Goal: Task Accomplishment & Management: Manage account settings

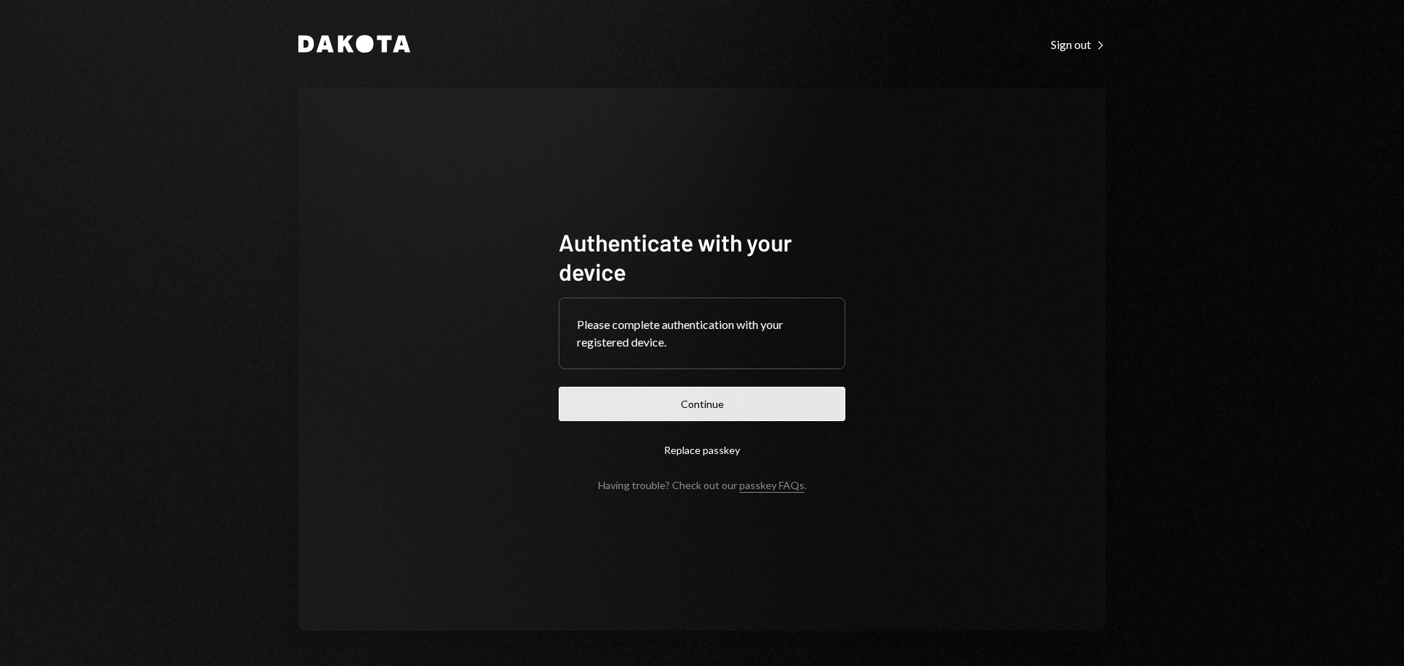
click at [724, 393] on button "Continue" at bounding box center [702, 404] width 287 height 34
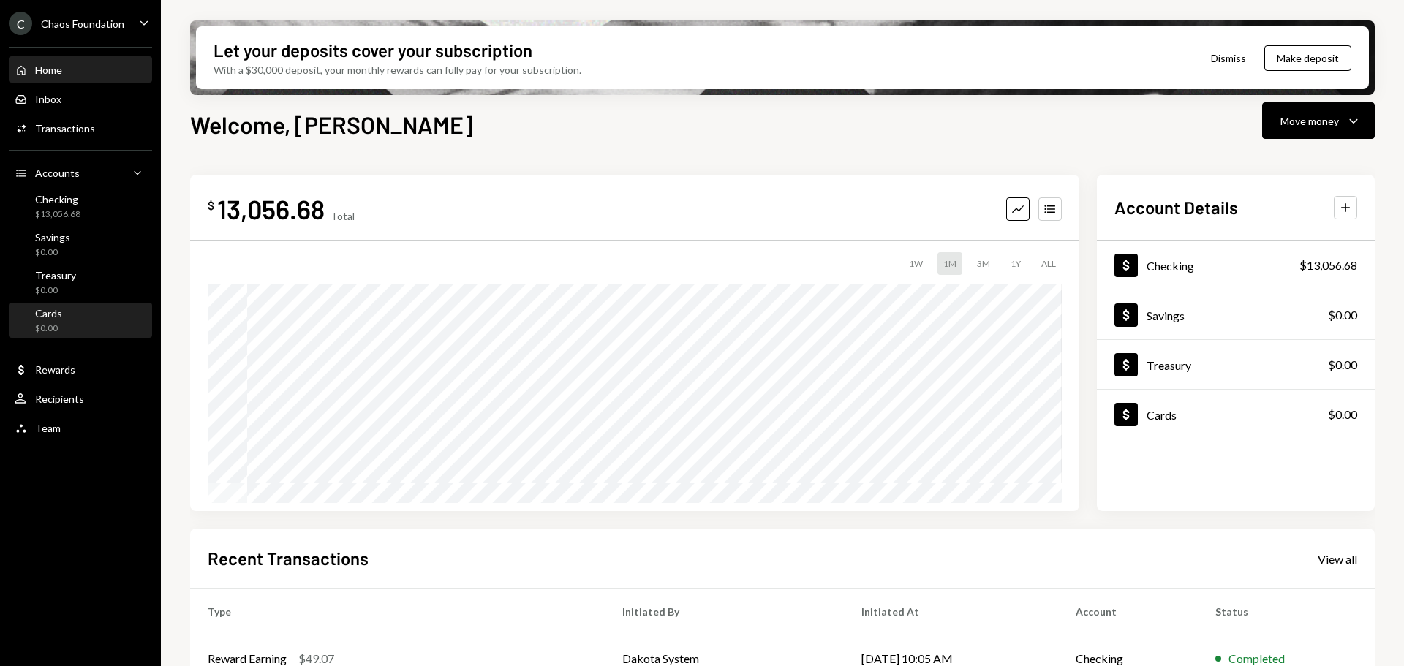
click at [65, 312] on div "Cards $0.00" at bounding box center [81, 321] width 132 height 28
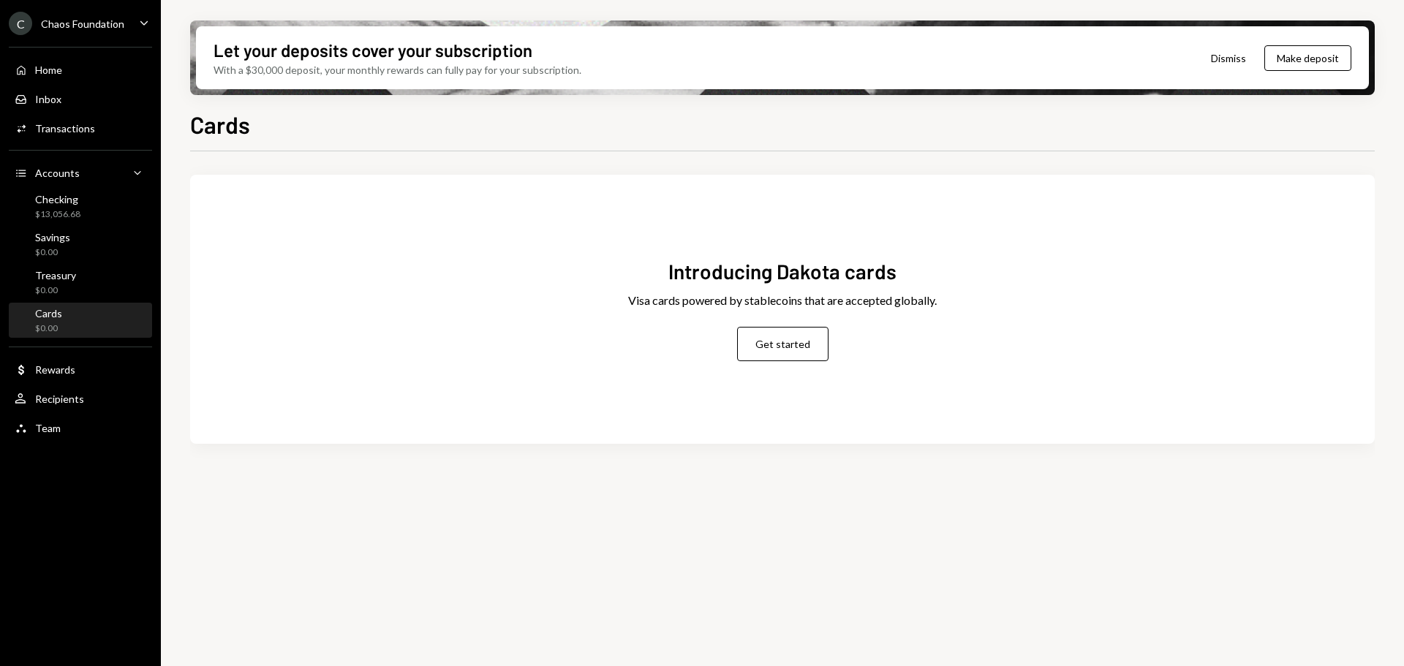
click at [93, 15] on div "C Chaos Foundation" at bounding box center [67, 23] width 116 height 23
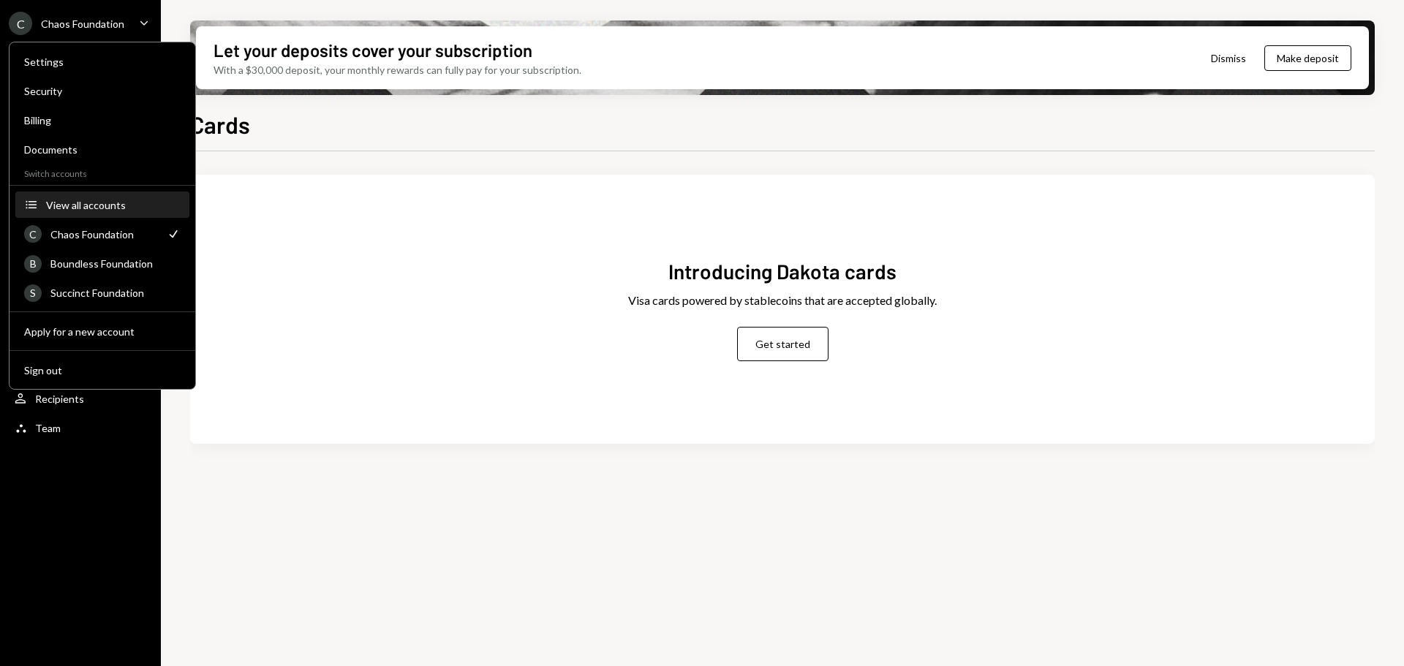
click at [114, 211] on button "Accounts View all accounts" at bounding box center [102, 205] width 174 height 26
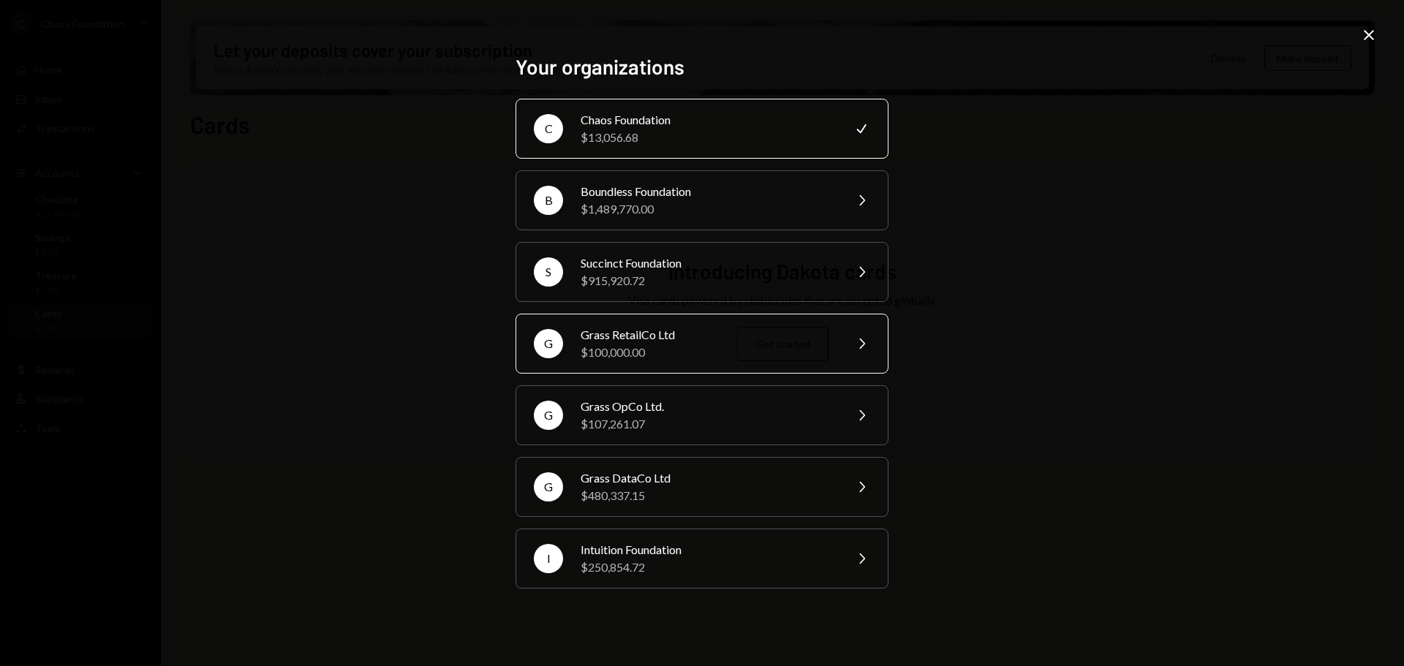
click at [671, 356] on div "$100,000.00" at bounding box center [708, 353] width 255 height 18
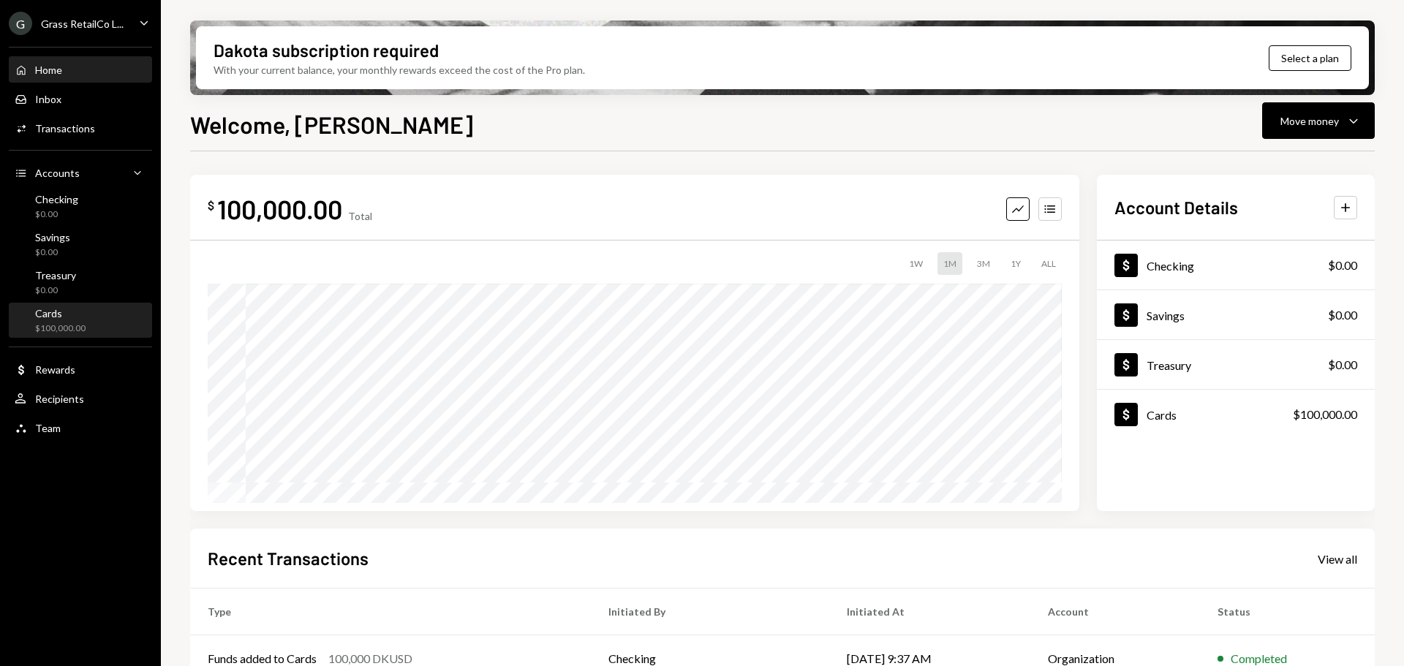
click at [73, 317] on div "Cards" at bounding box center [60, 313] width 50 height 12
click at [81, 245] on div "Savings $0.00" at bounding box center [81, 245] width 132 height 28
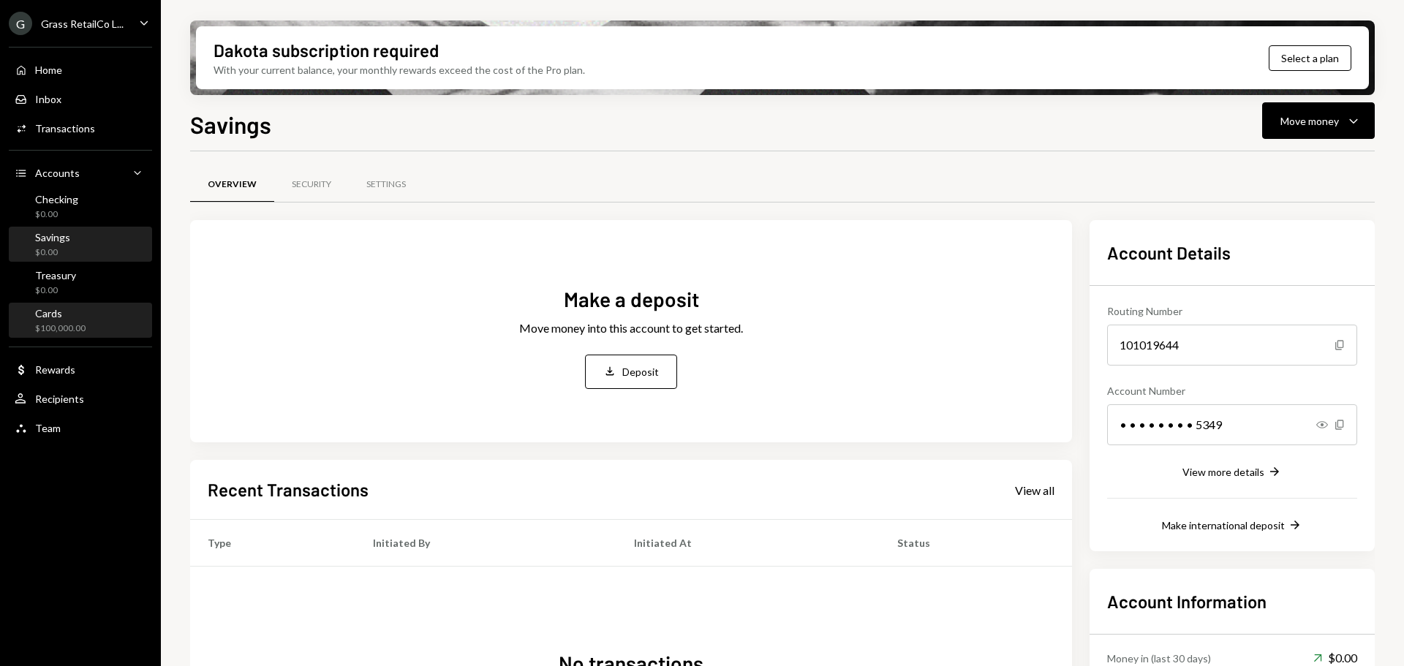
click at [53, 320] on div "Cards $100,000.00" at bounding box center [60, 321] width 50 height 28
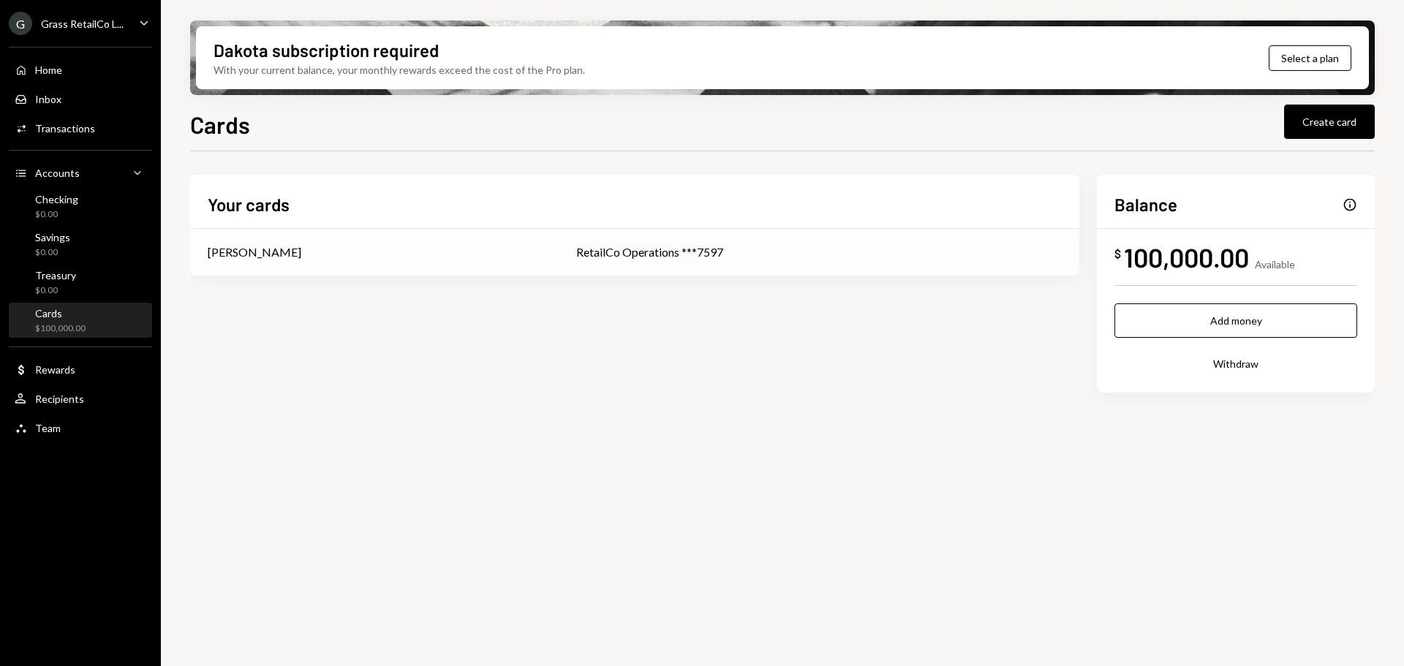
click at [480, 255] on div "[PERSON_NAME]" at bounding box center [374, 253] width 333 height 18
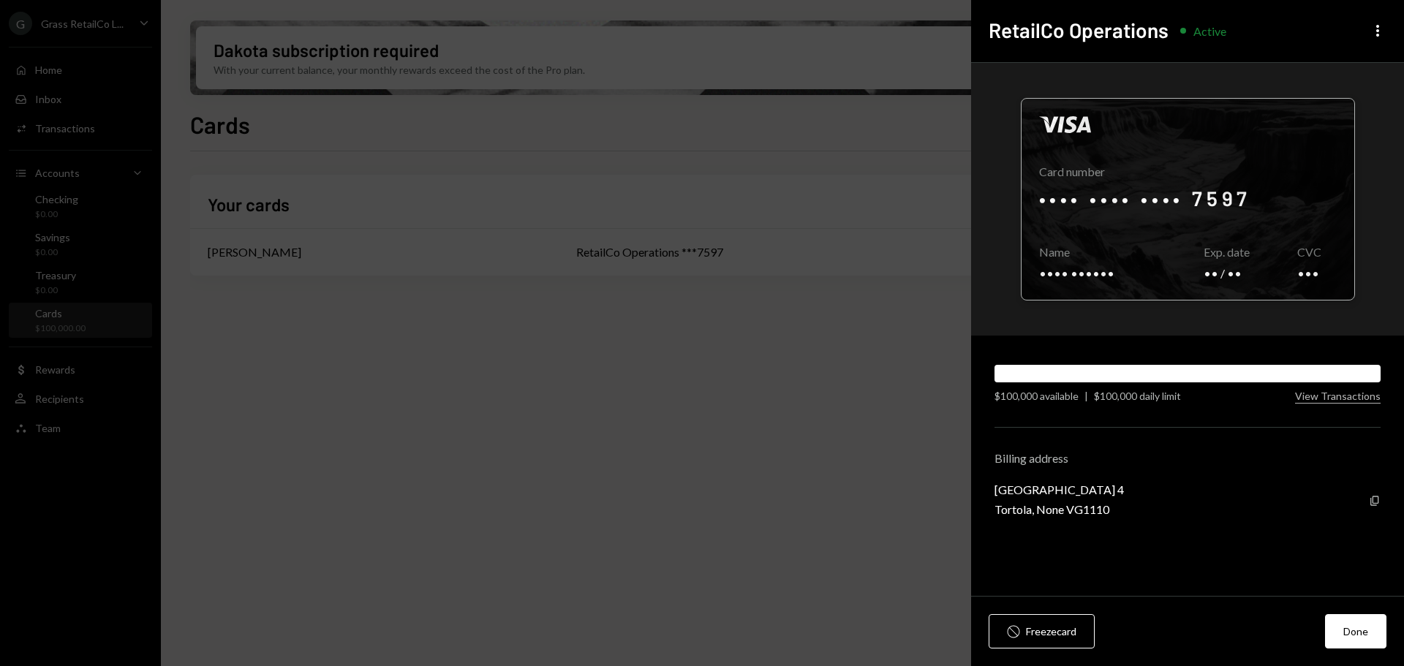
click at [1096, 271] on div at bounding box center [1188, 199] width 333 height 201
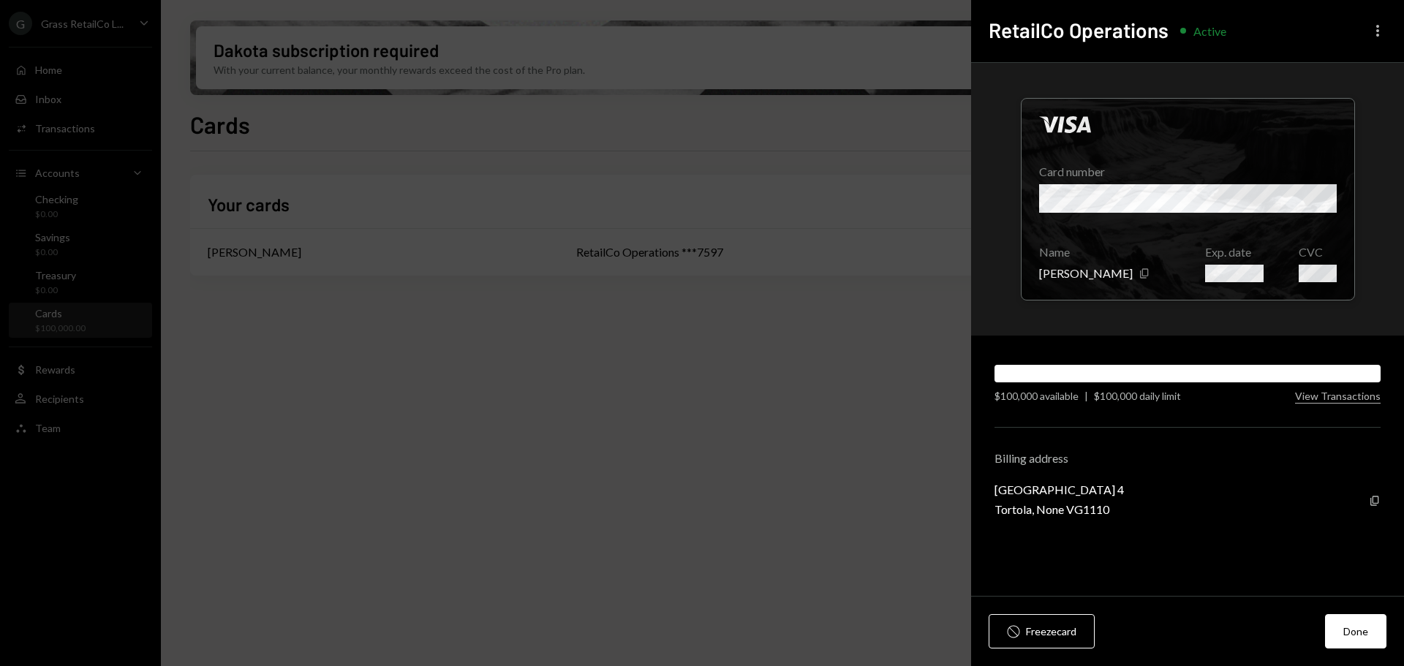
click at [1379, 31] on icon "button" at bounding box center [1377, 31] width 3 height 12
click at [1381, 29] on icon "More" at bounding box center [1378, 31] width 18 height 18
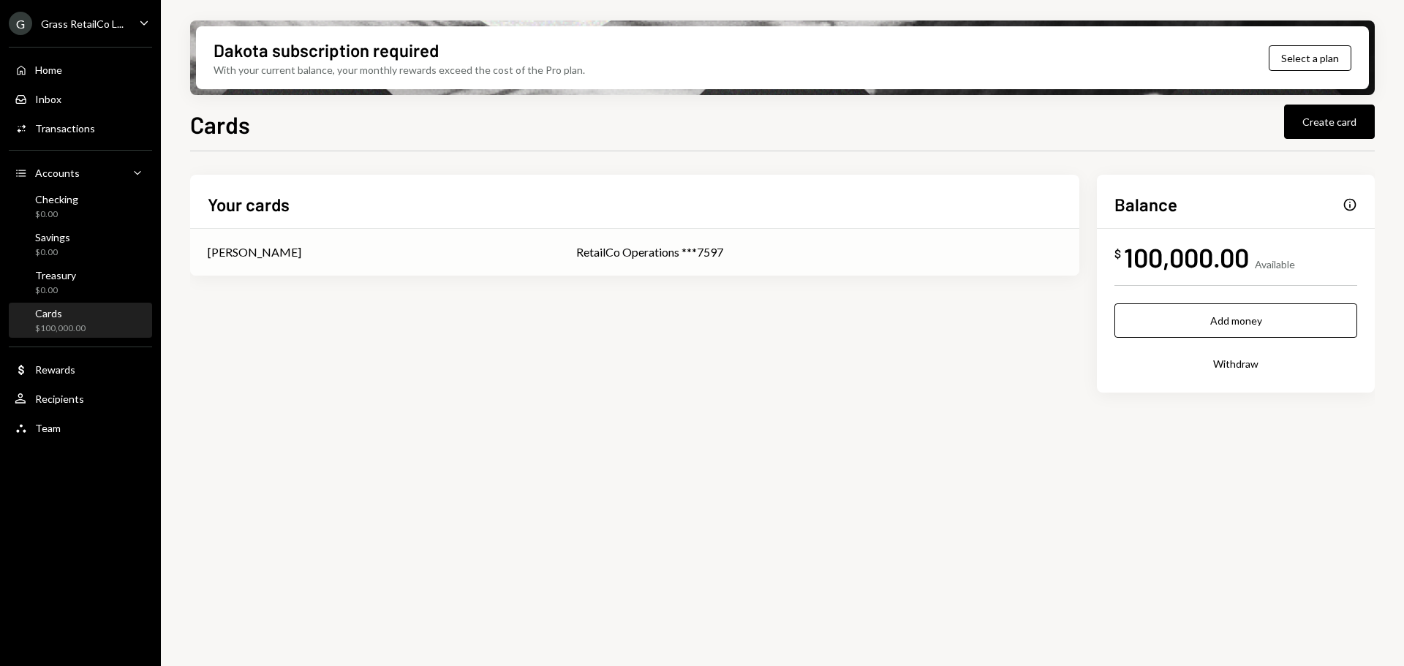
click at [584, 269] on td "RetailCo Operations ***7597" at bounding box center [819, 252] width 521 height 47
click at [644, 250] on div "RetailCo Operations ***7597" at bounding box center [819, 253] width 486 height 18
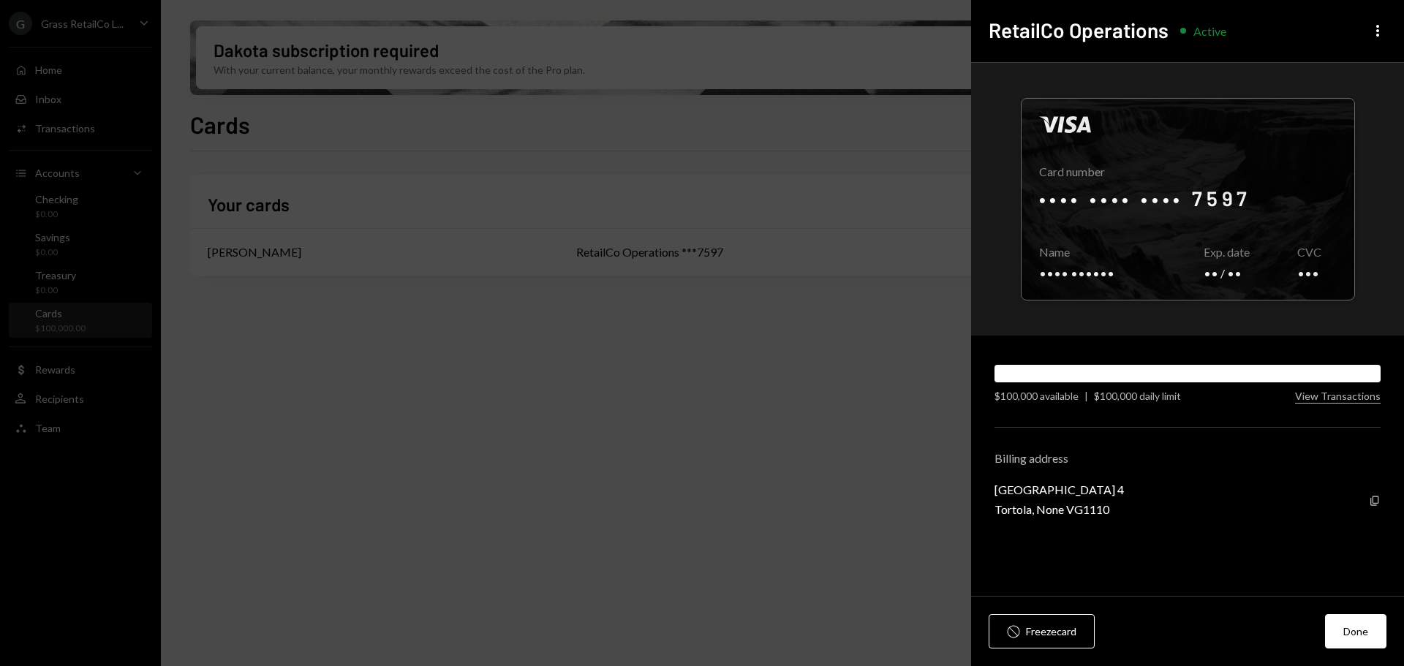
click at [1118, 395] on div "$100,000 daily limit" at bounding box center [1137, 395] width 87 height 15
click at [1367, 401] on button "View Transactions" at bounding box center [1338, 397] width 86 height 14
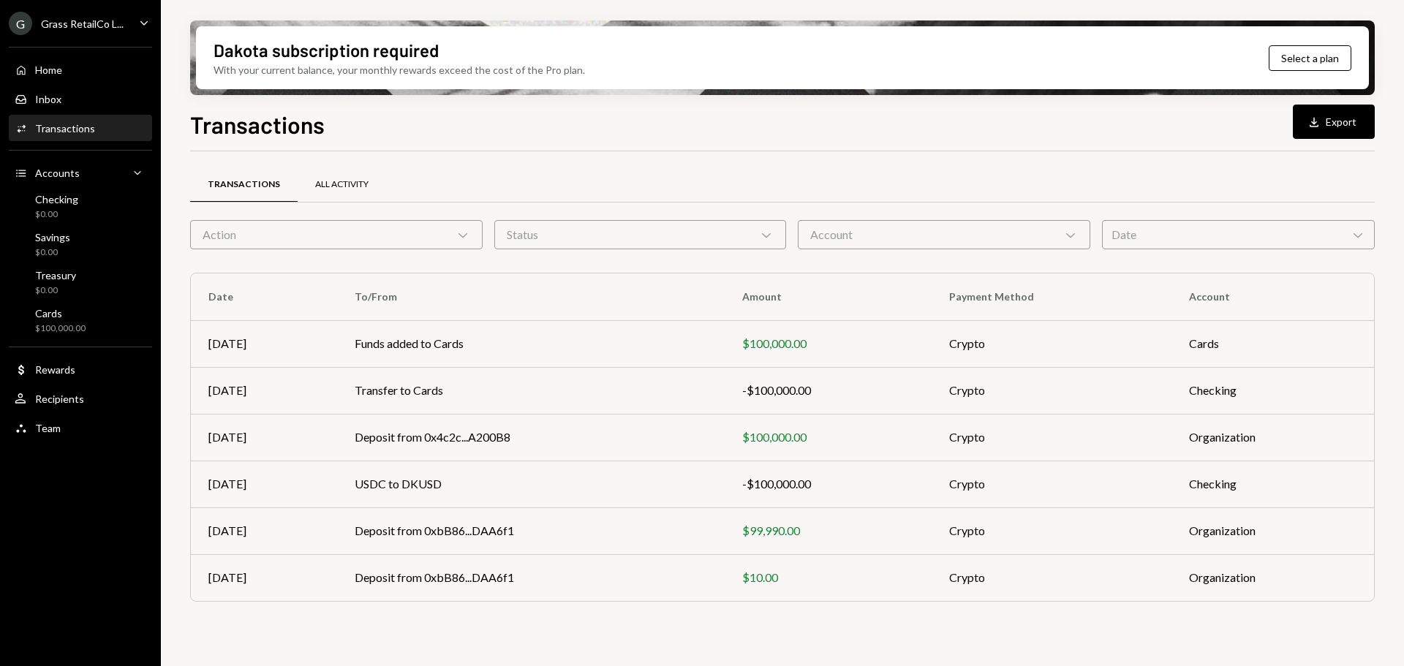
click at [334, 177] on div "All Activity" at bounding box center [342, 184] width 88 height 35
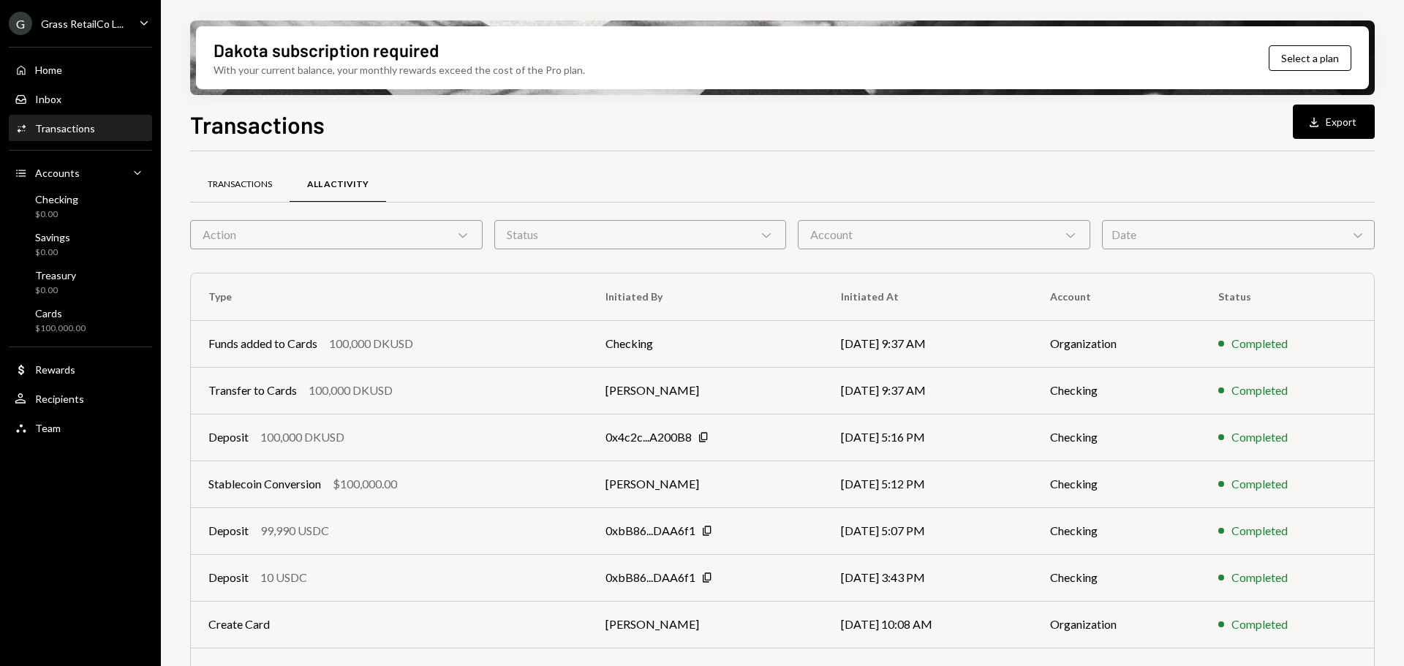
click at [244, 181] on div "Transactions" at bounding box center [240, 184] width 64 height 12
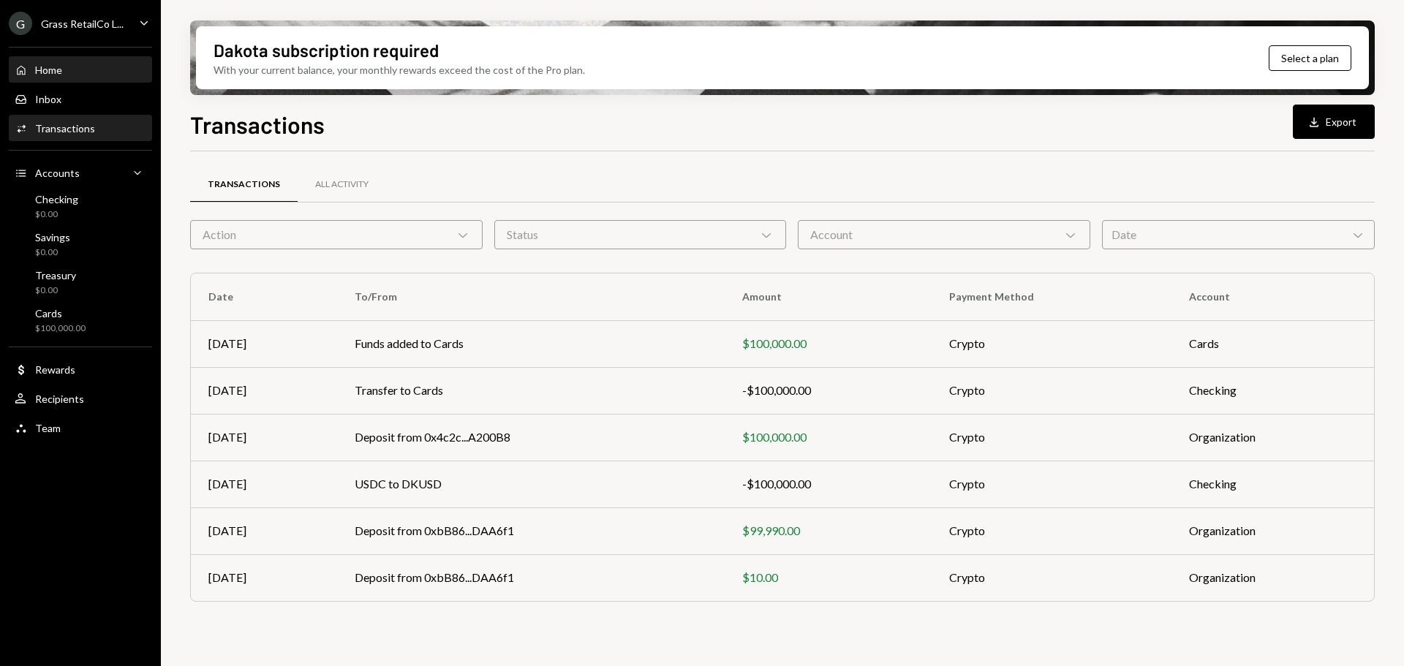
click at [61, 70] on div "Home" at bounding box center [48, 70] width 27 height 12
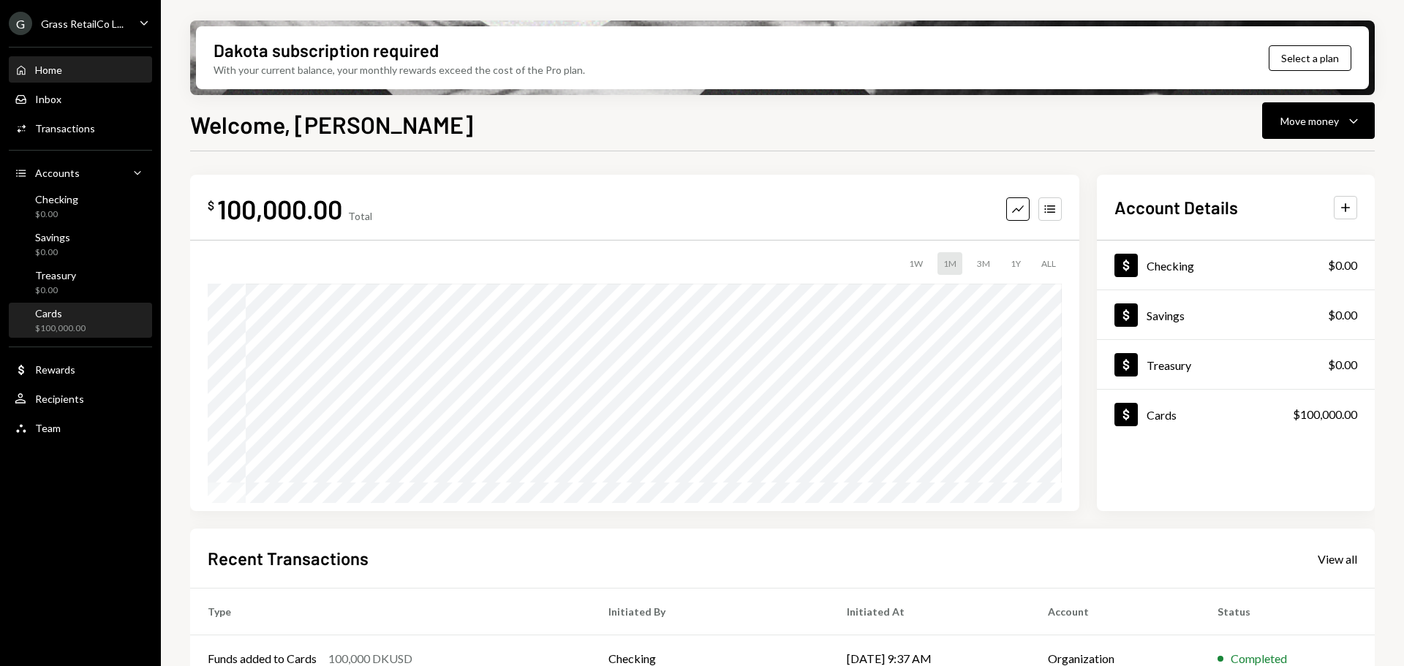
click at [57, 325] on div "$100,000.00" at bounding box center [60, 329] width 50 height 12
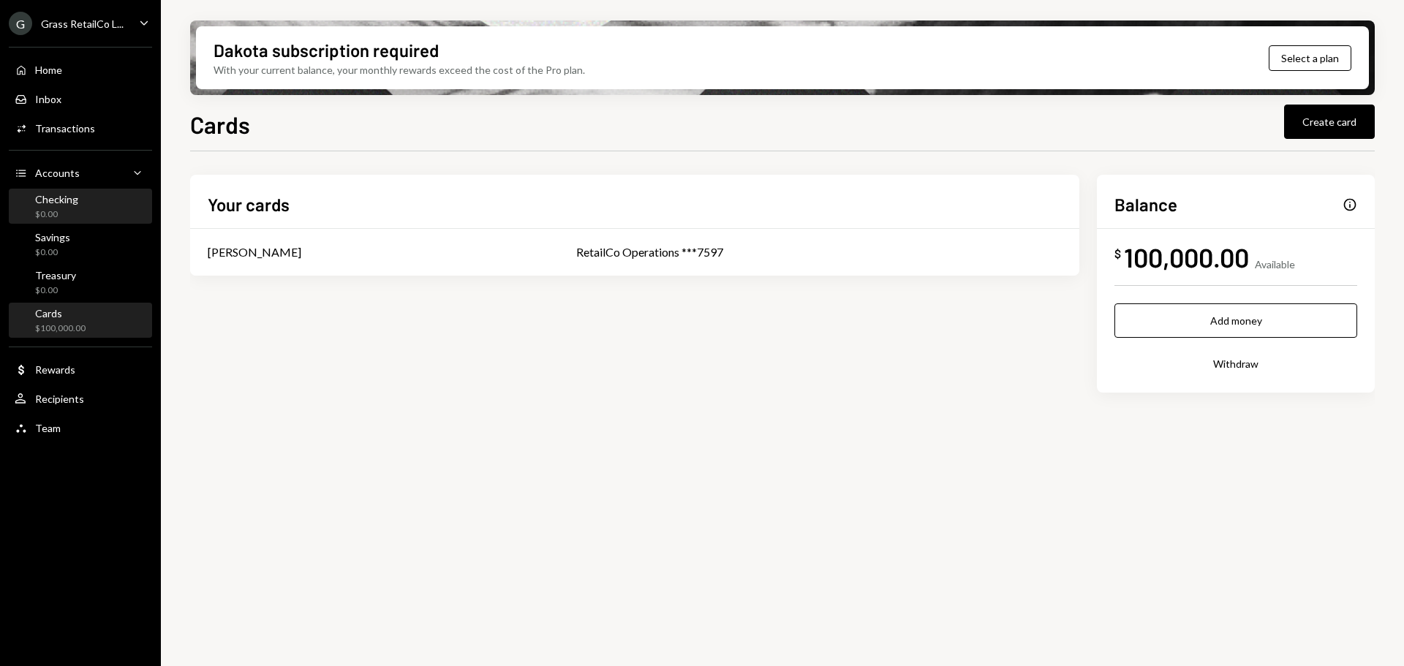
click at [85, 196] on div "Checking $0.00" at bounding box center [81, 207] width 132 height 28
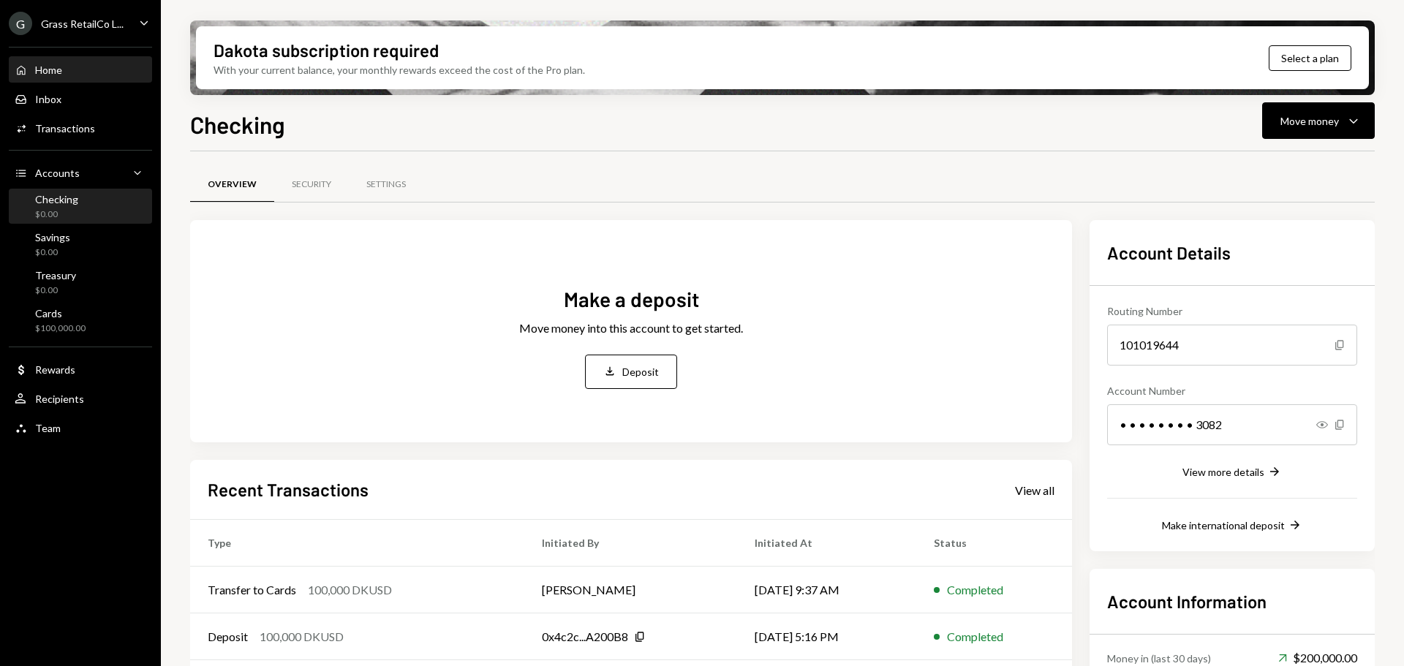
click at [94, 82] on div "Home Home" at bounding box center [81, 70] width 132 height 25
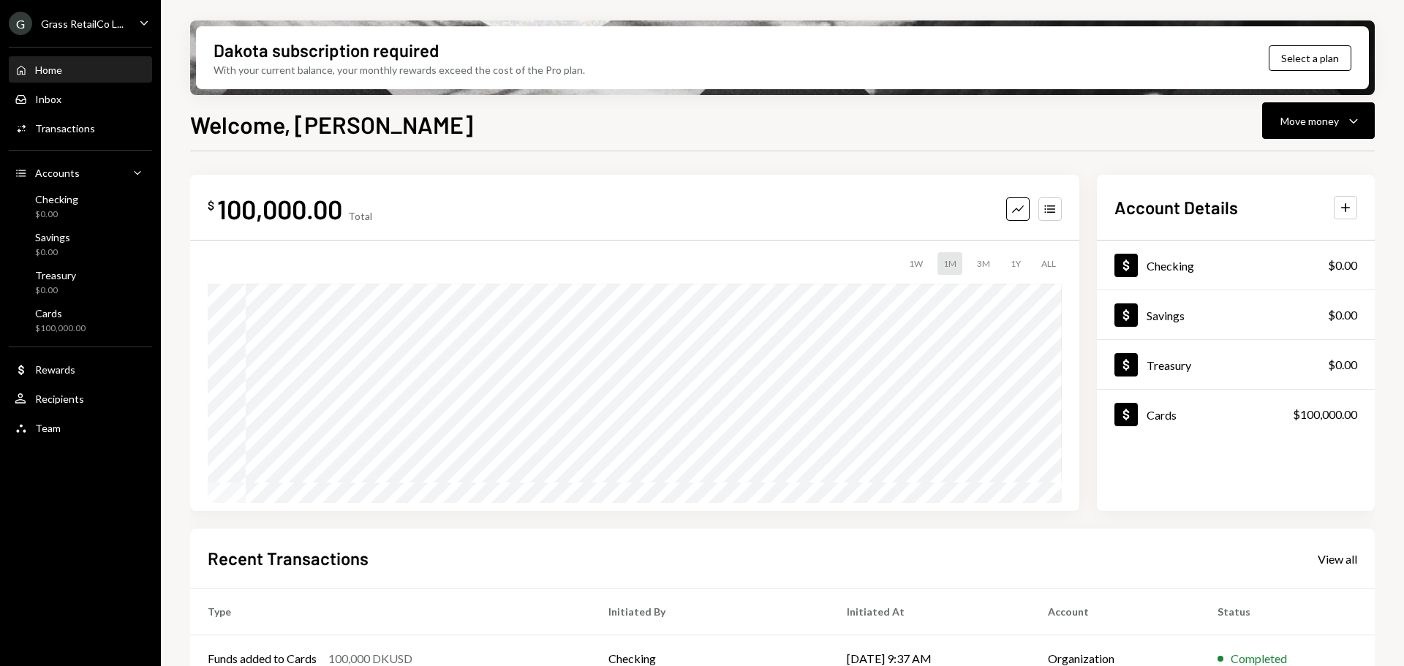
click at [102, 18] on div "Grass RetailCo L..." at bounding box center [82, 24] width 83 height 12
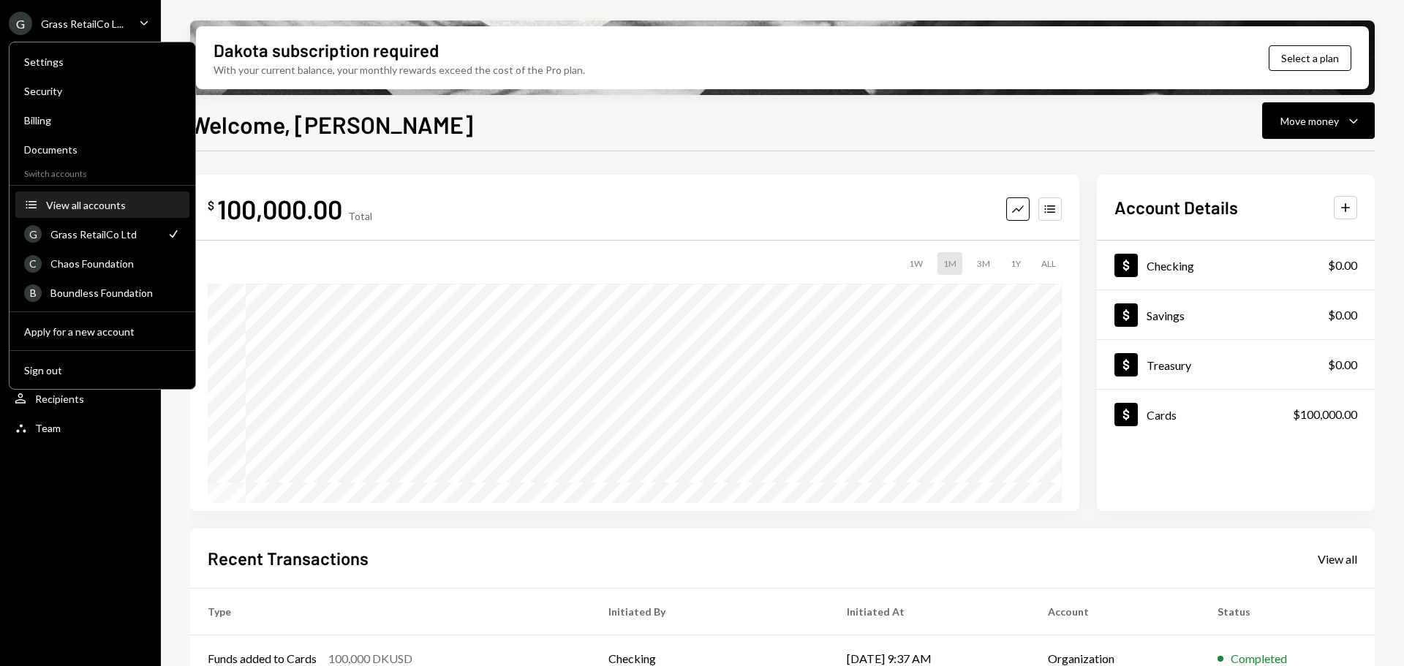
click at [85, 200] on div "View all accounts" at bounding box center [113, 205] width 135 height 12
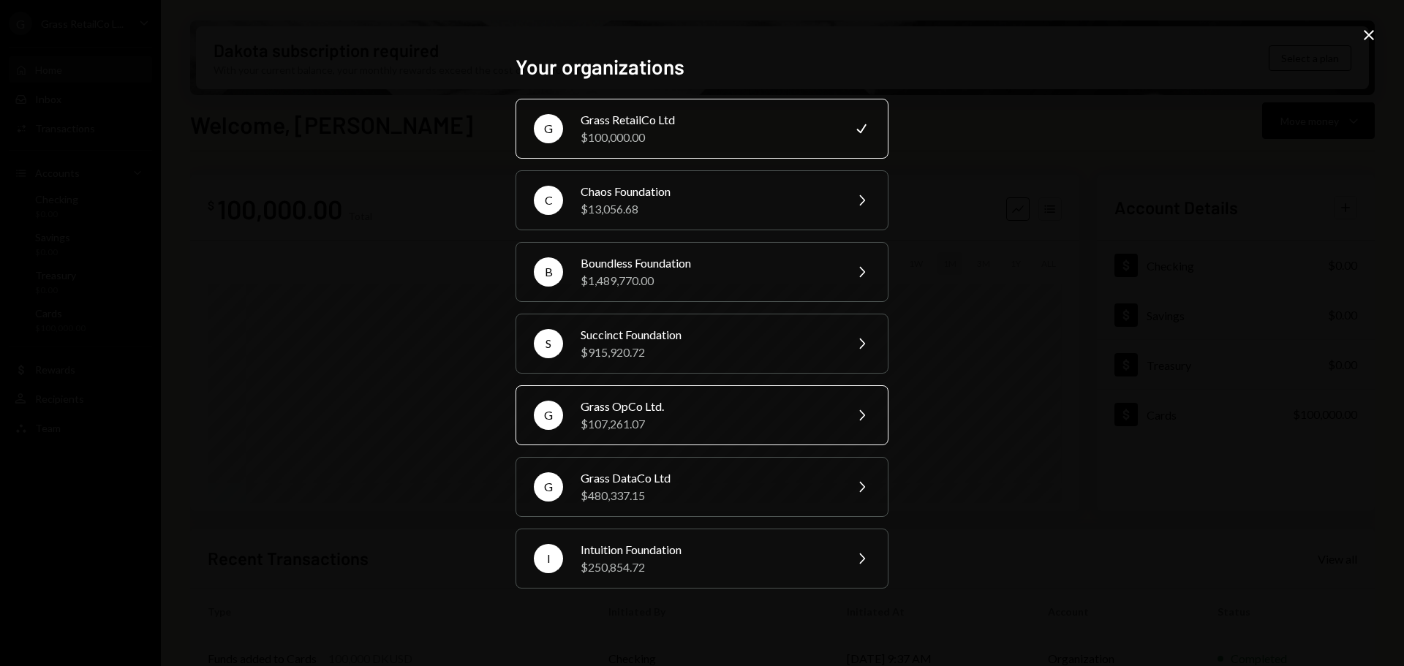
click at [638, 410] on div "Grass OpCo Ltd." at bounding box center [708, 407] width 255 height 18
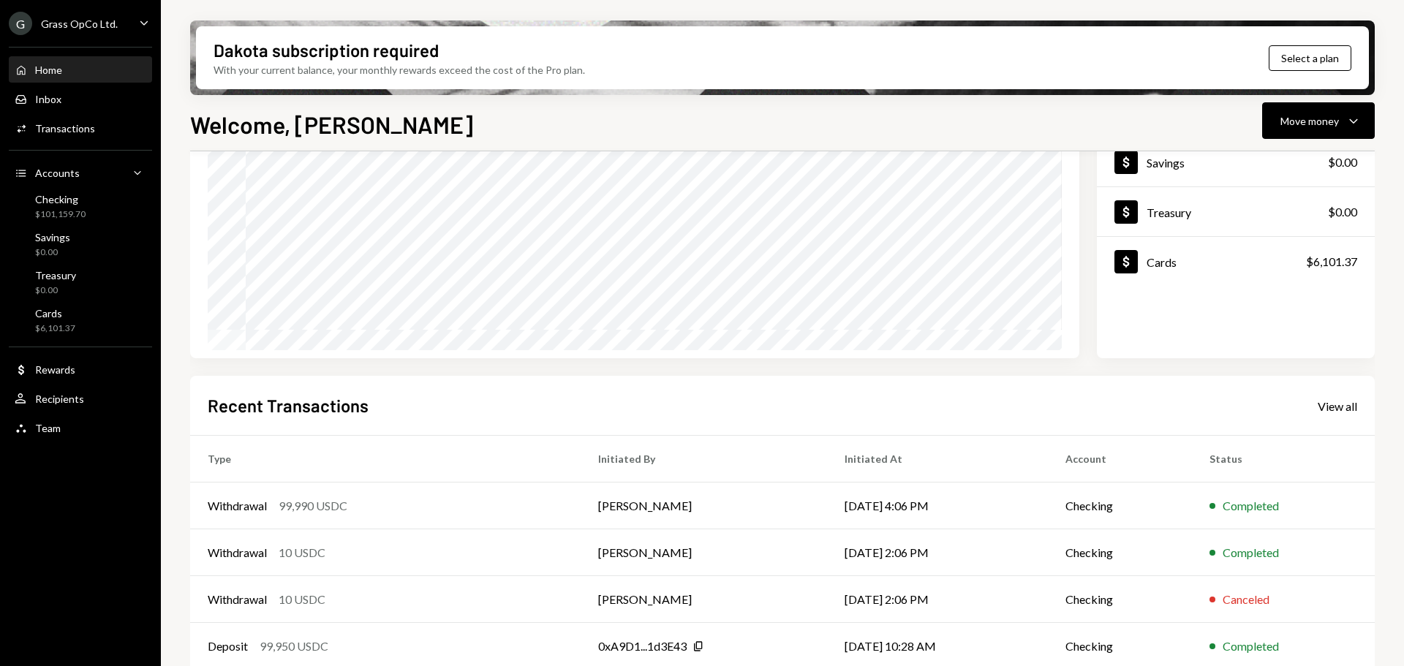
scroll to position [216, 0]
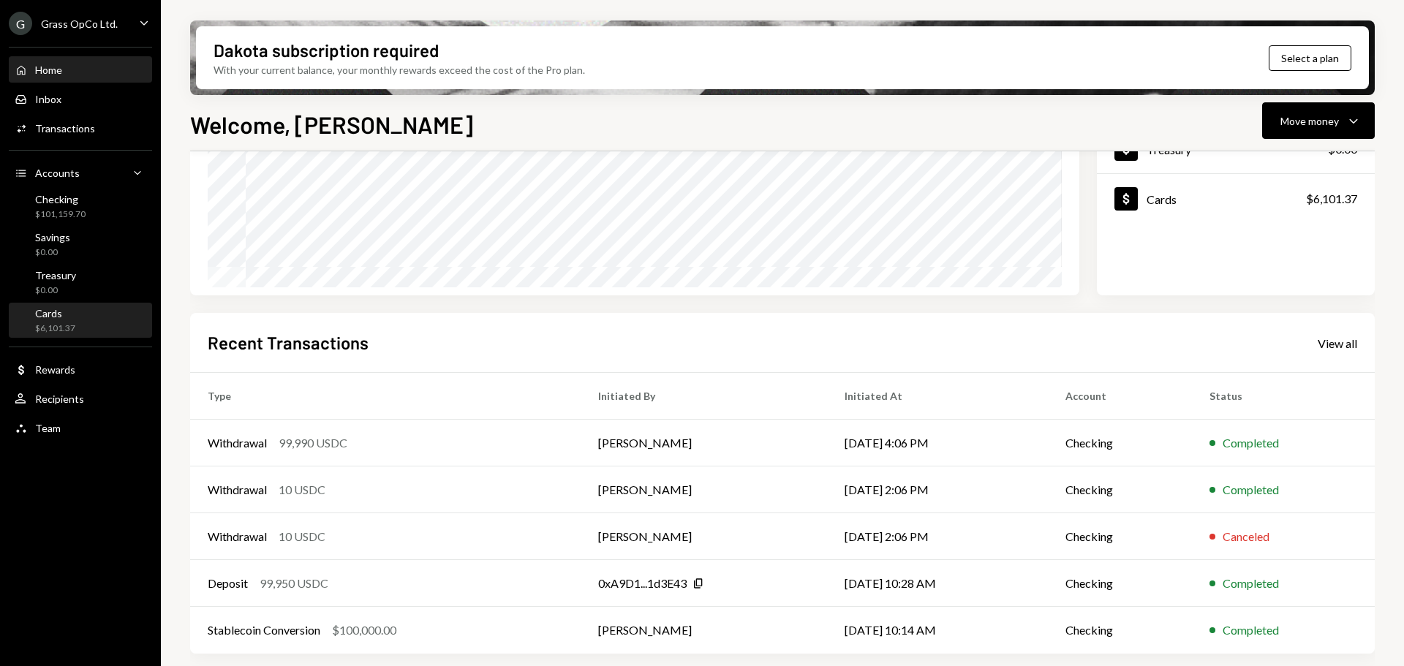
click at [51, 310] on div "Cards" at bounding box center [55, 313] width 40 height 12
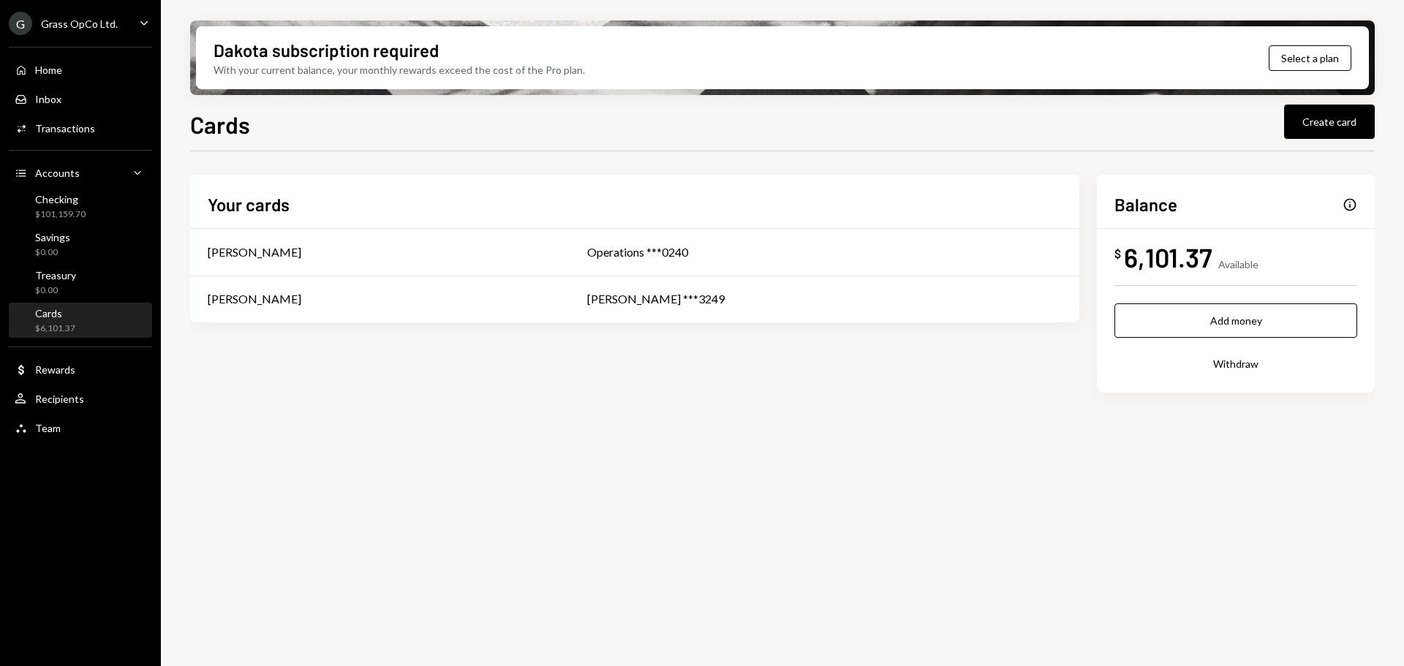
click at [53, 312] on div "Cards" at bounding box center [55, 313] width 40 height 12
click at [67, 28] on div "Grass OpCo Ltd." at bounding box center [79, 24] width 77 height 12
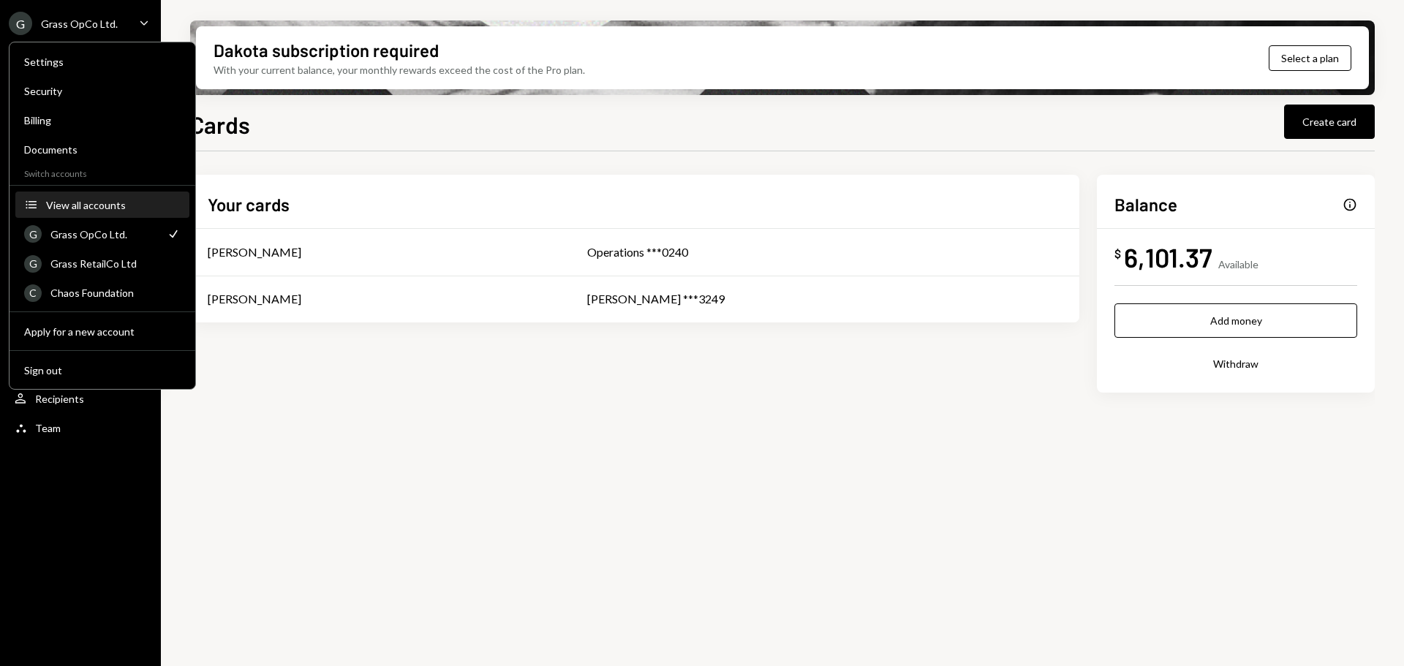
click at [99, 200] on div "View all accounts" at bounding box center [113, 205] width 135 height 12
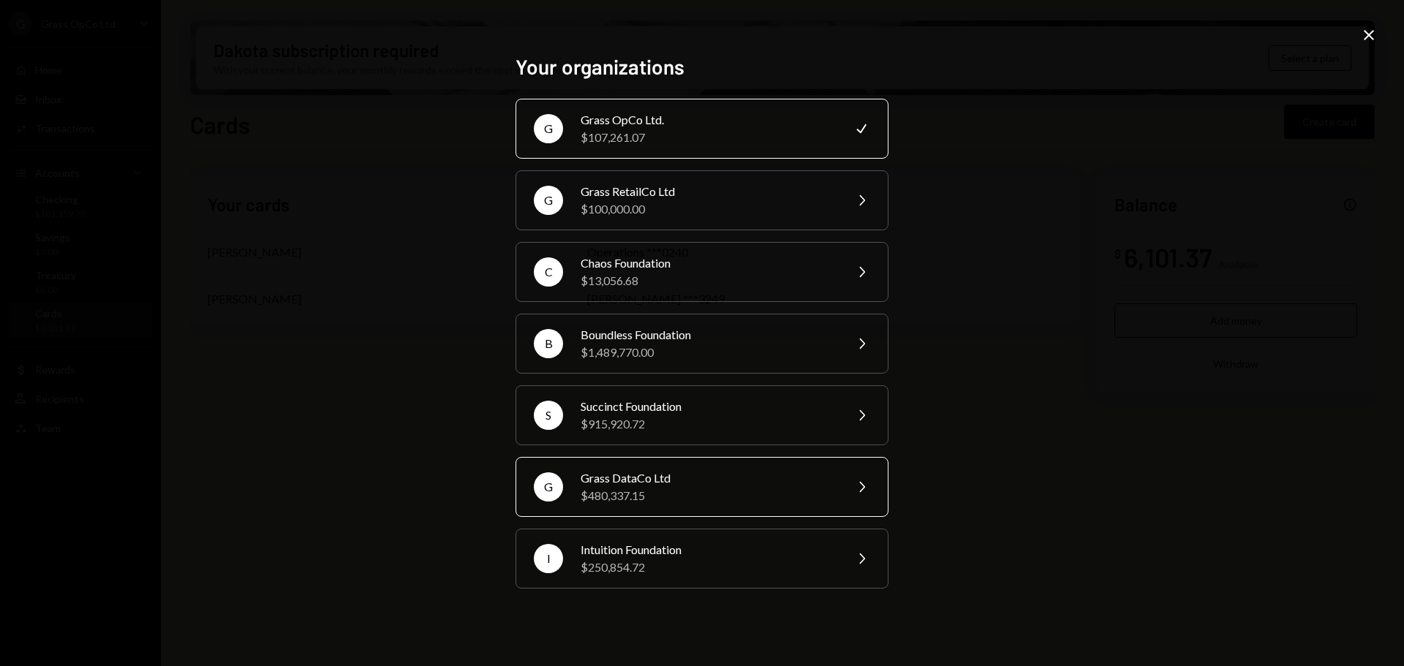
click at [648, 480] on div "Grass DataCo Ltd" at bounding box center [708, 479] width 255 height 18
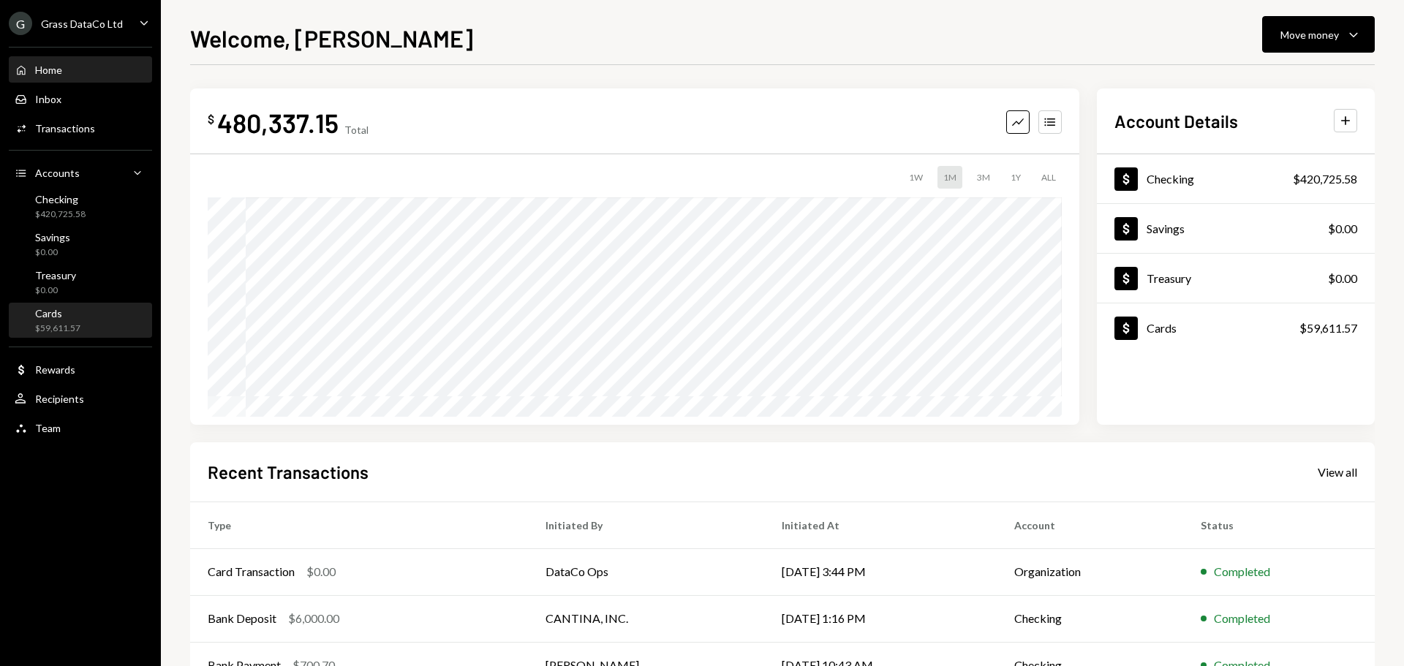
click at [67, 323] on div "$59,611.57" at bounding box center [57, 329] width 45 height 12
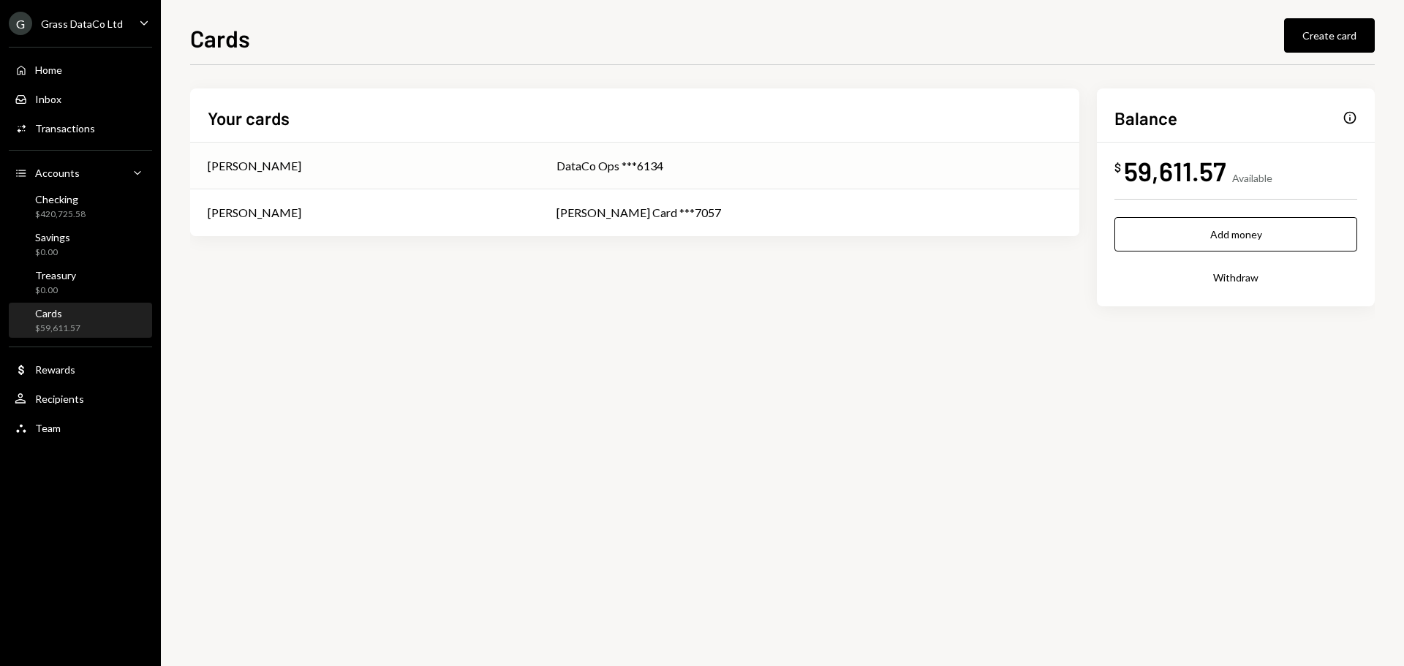
click at [521, 166] on div "[PERSON_NAME]" at bounding box center [365, 166] width 314 height 18
click at [450, 205] on div "[PERSON_NAME]" at bounding box center [365, 213] width 314 height 18
click at [90, 123] on div "Transactions" at bounding box center [65, 128] width 60 height 12
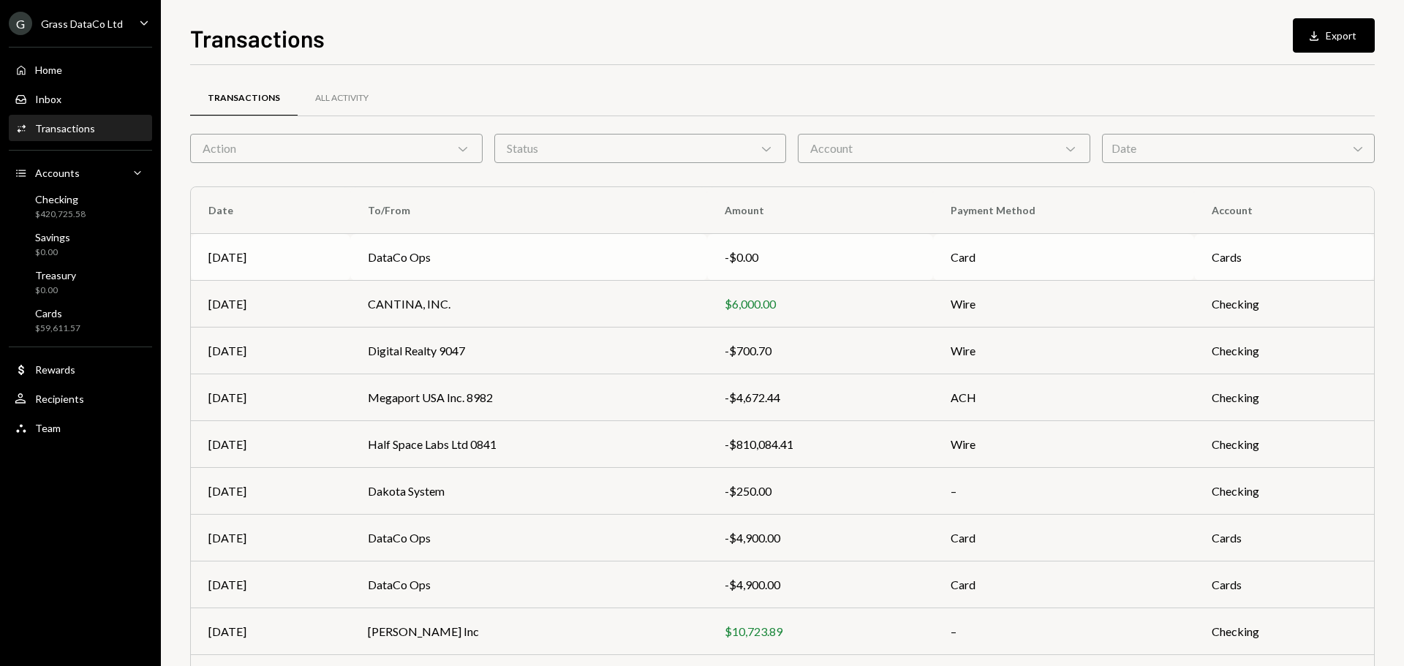
click at [376, 243] on td "DataCo Ops" at bounding box center [528, 257] width 357 height 47
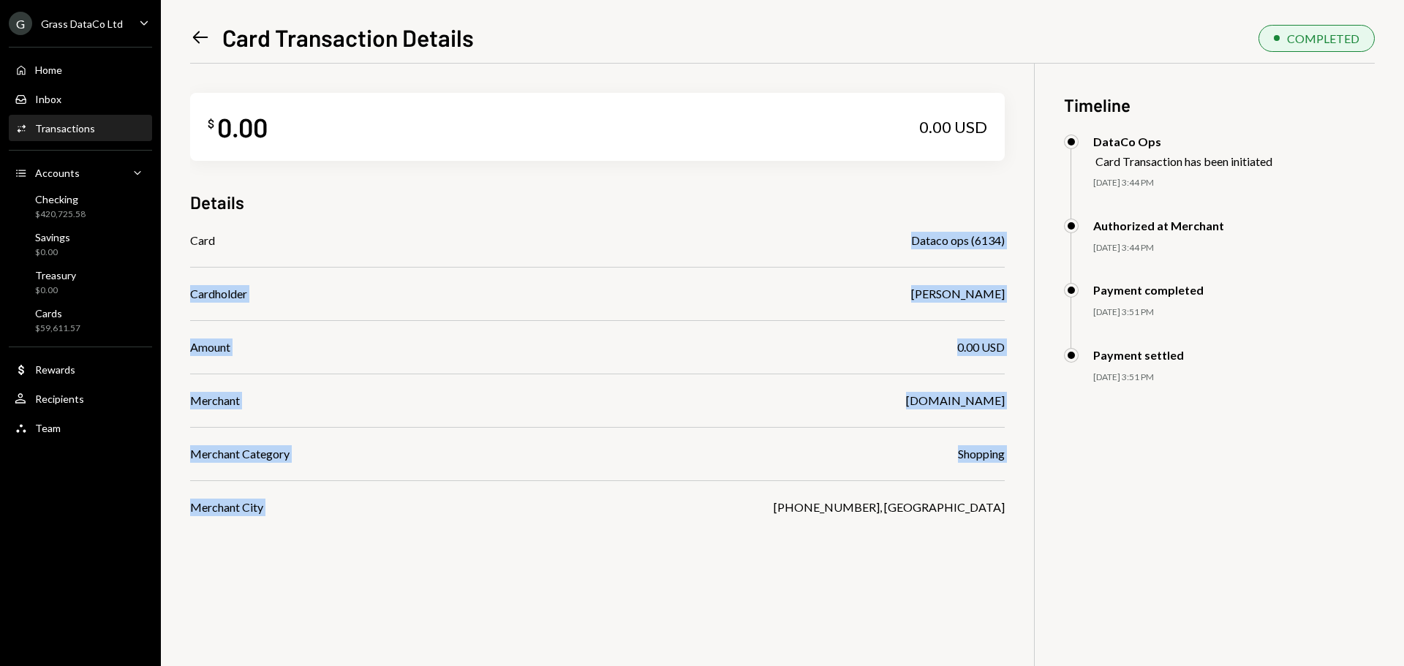
drag, startPoint x: 376, startPoint y: 243, endPoint x: 734, endPoint y: 629, distance: 526.3
click at [734, 629] on div "$ 0.00 0.00 USD Details Card Dataco ops (6134) Cardholder Bret Shilliday Amount…" at bounding box center [782, 397] width 1185 height 666
click at [799, 562] on div "$ 0.00 0.00 USD Details Card Dataco ops (6134) Cardholder Bret Shilliday Amount…" at bounding box center [782, 397] width 1185 height 666
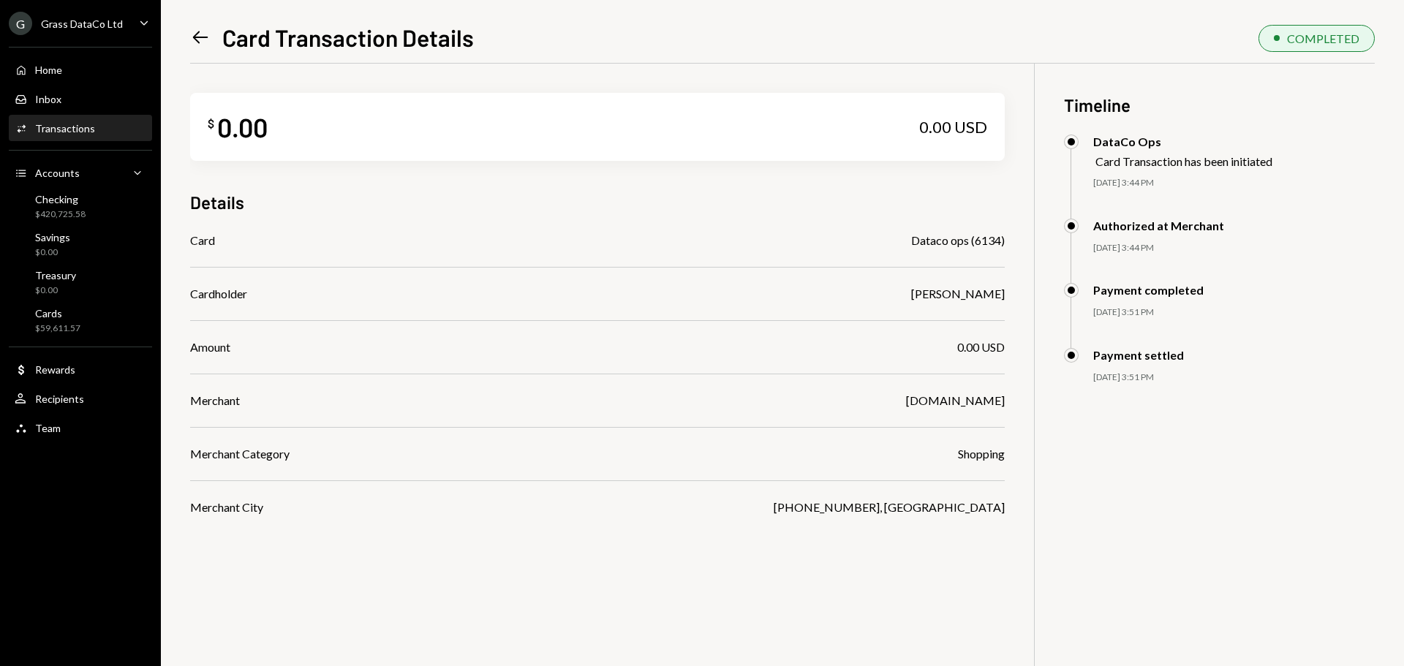
click at [98, 29] on div "Grass DataCo Ltd" at bounding box center [82, 24] width 82 height 12
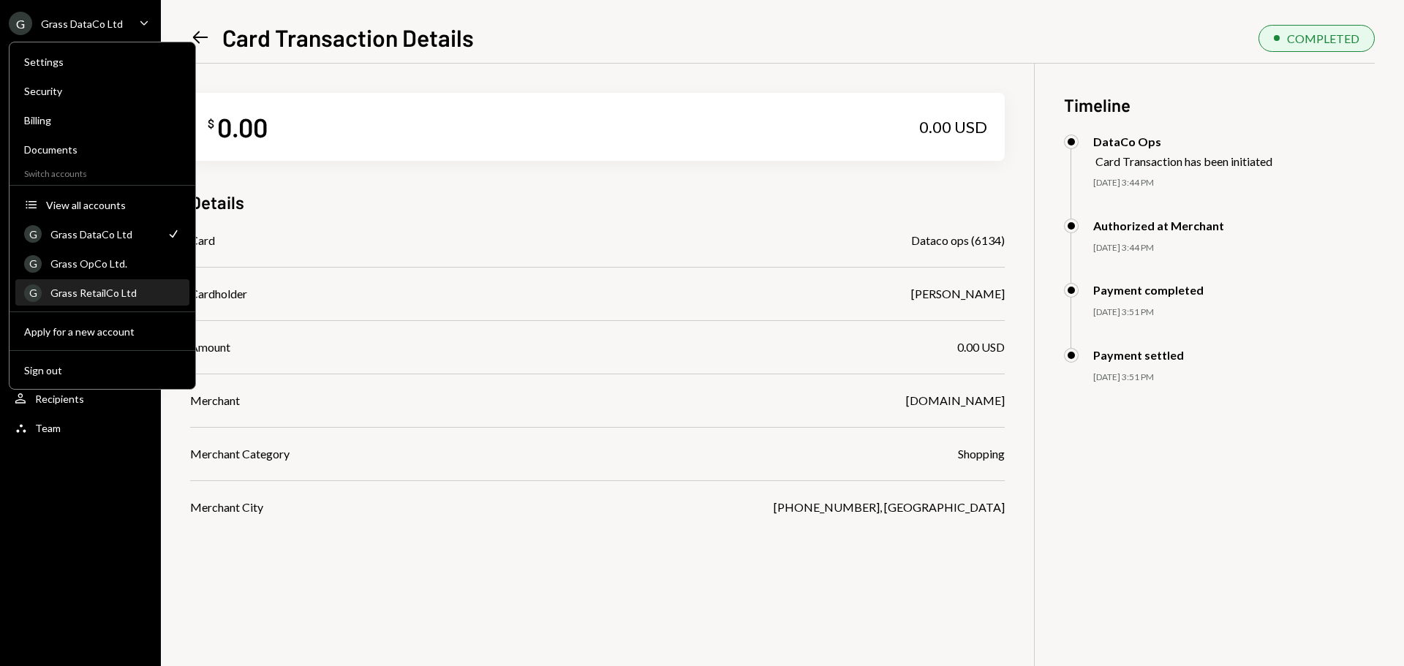
click at [99, 296] on div "Grass RetailCo Ltd" at bounding box center [115, 293] width 130 height 12
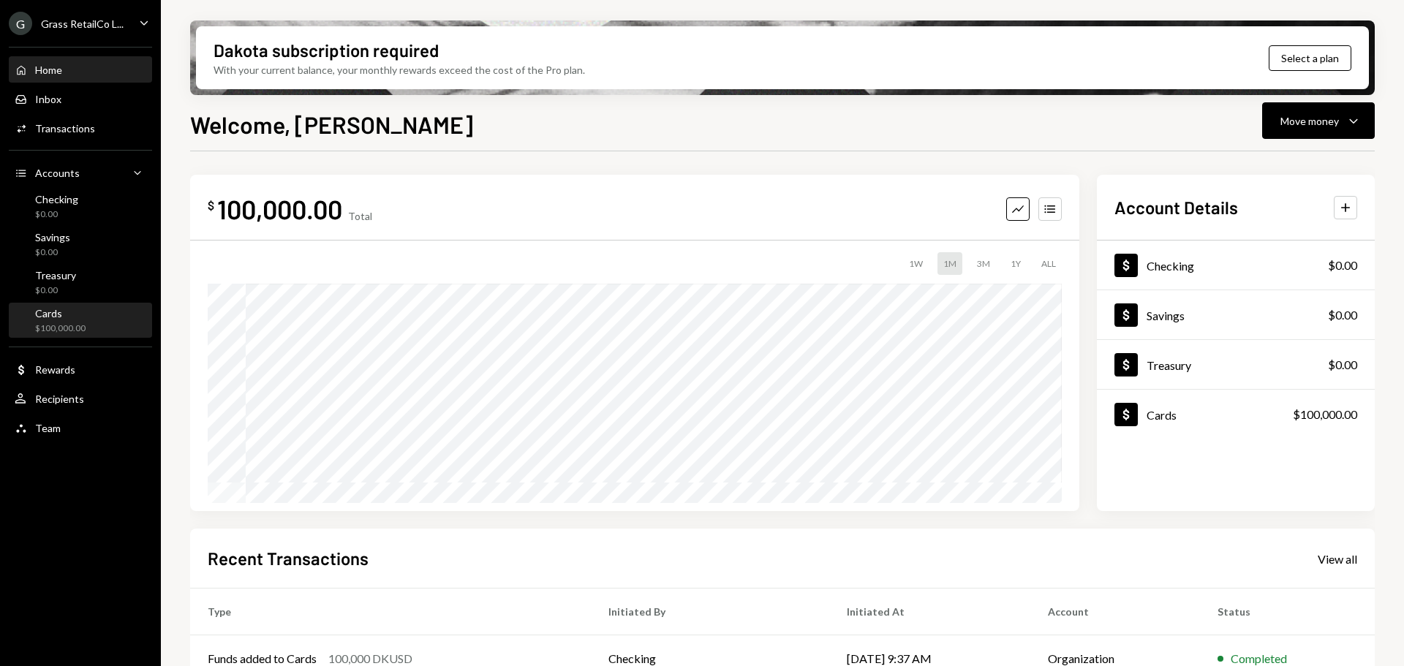
click at [72, 325] on div "$100,000.00" at bounding box center [60, 329] width 50 height 12
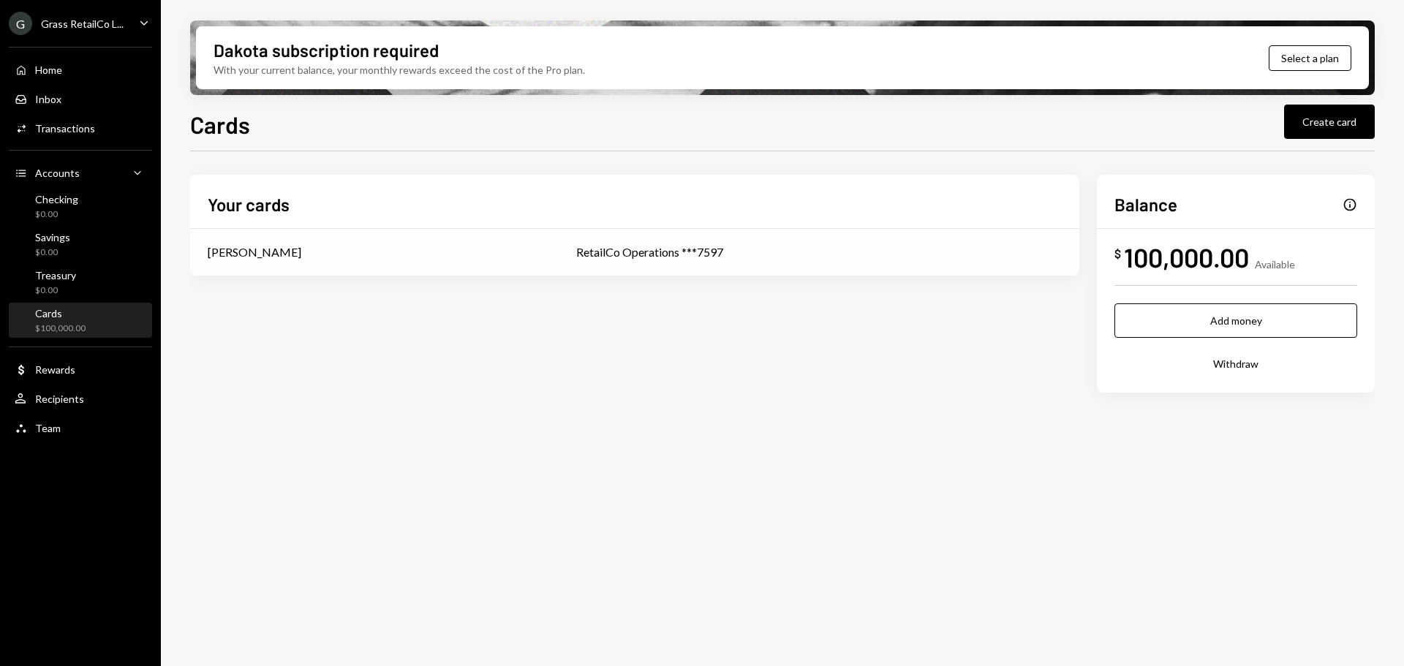
click at [625, 265] on td "RetailCo Operations ***7597" at bounding box center [819, 252] width 521 height 47
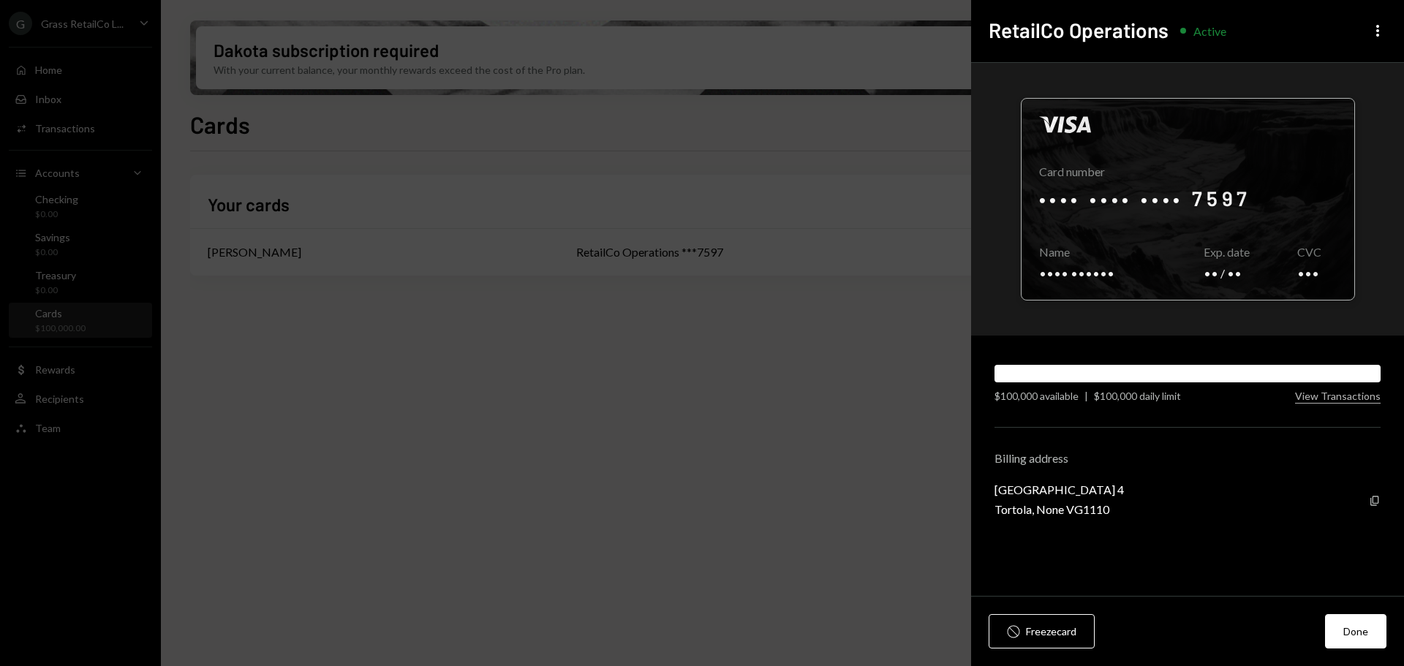
click at [1075, 211] on div at bounding box center [1188, 199] width 333 height 201
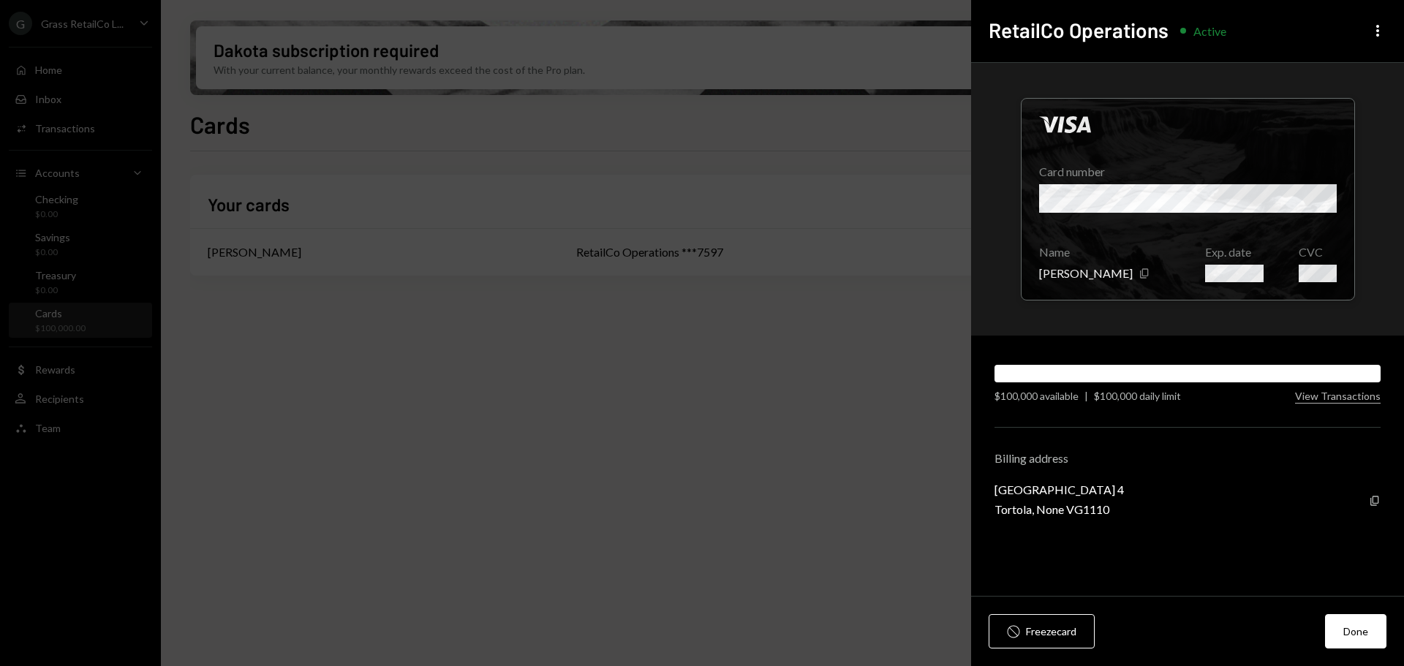
click at [1124, 489] on div "[GEOGRAPHIC_DATA] 4" at bounding box center [1059, 490] width 129 height 14
click at [1371, 498] on icon "Copy" at bounding box center [1375, 501] width 12 height 12
click at [1036, 508] on div "Tortola, None VG1110" at bounding box center [1059, 509] width 129 height 14
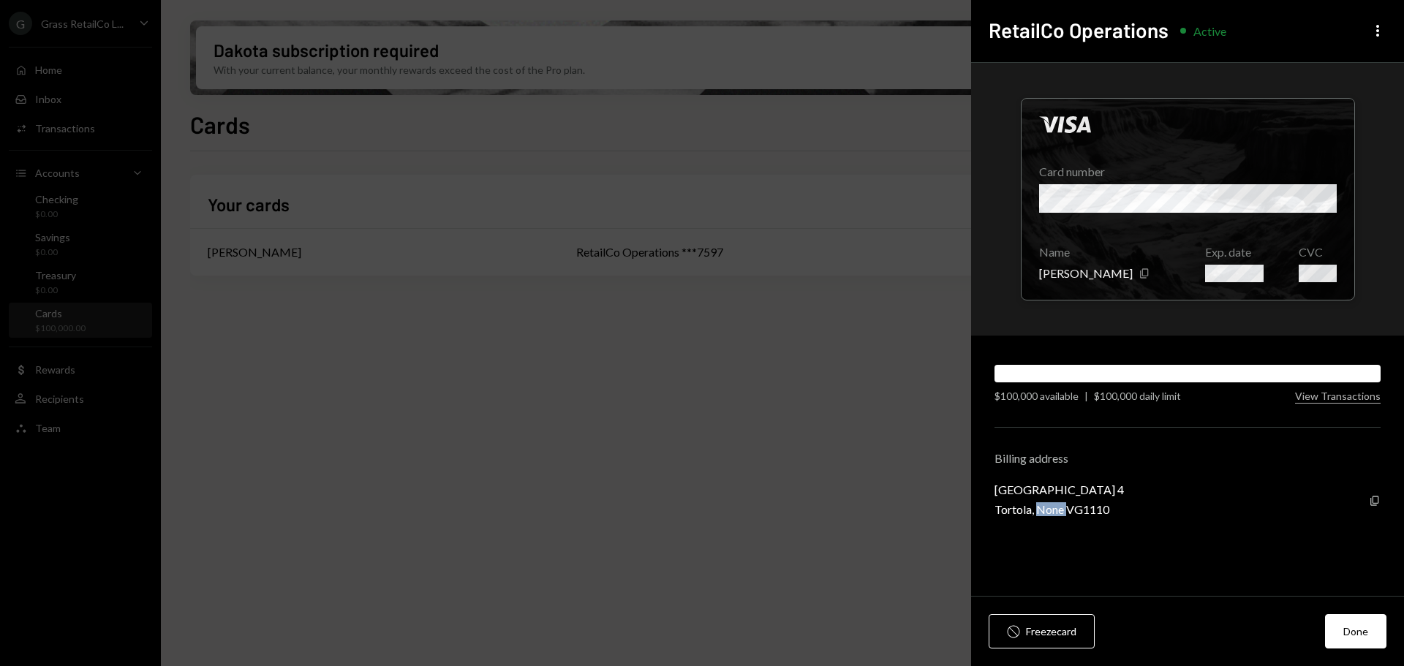
click at [1036, 508] on div "Tortola, None VG1110" at bounding box center [1059, 509] width 129 height 14
click at [1371, 29] on icon "More" at bounding box center [1378, 31] width 18 height 18
click at [1196, 68] on div "Visa Card number Name Bret Shilliday Copy Exp. date CVC" at bounding box center [1187, 199] width 433 height 273
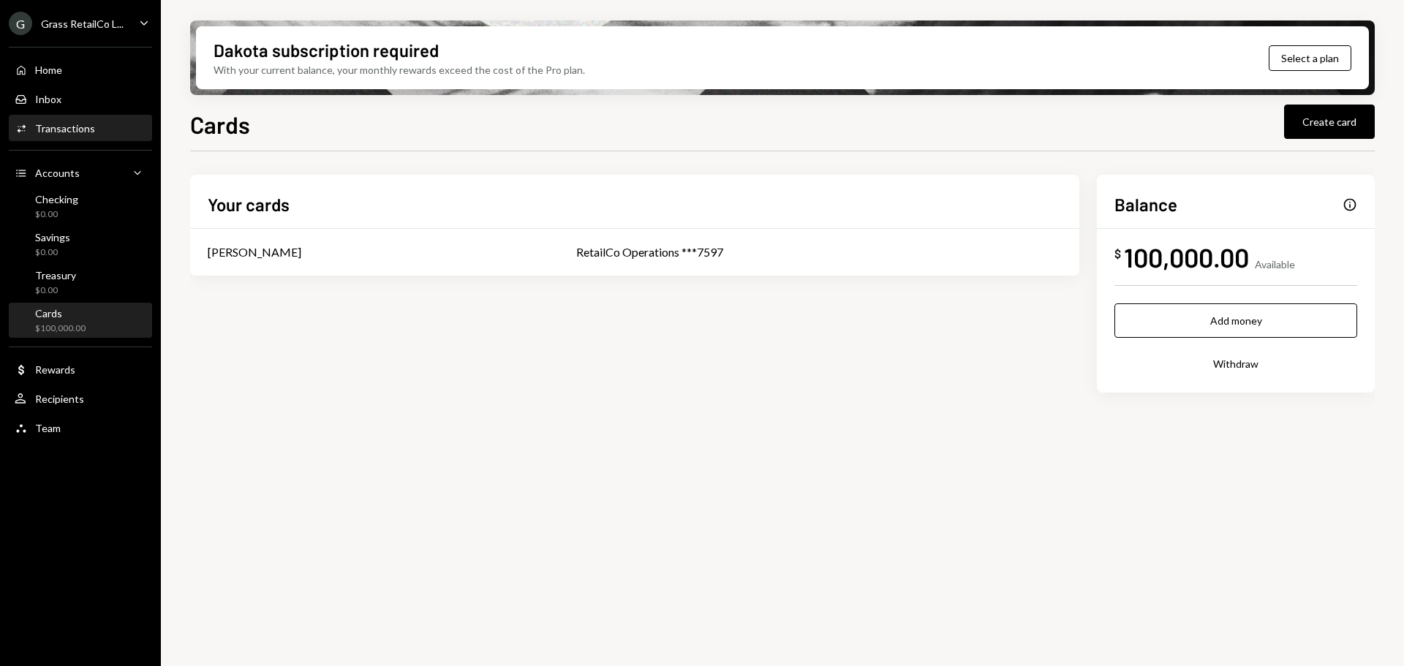
click at [59, 135] on div "Activities Transactions" at bounding box center [55, 128] width 80 height 13
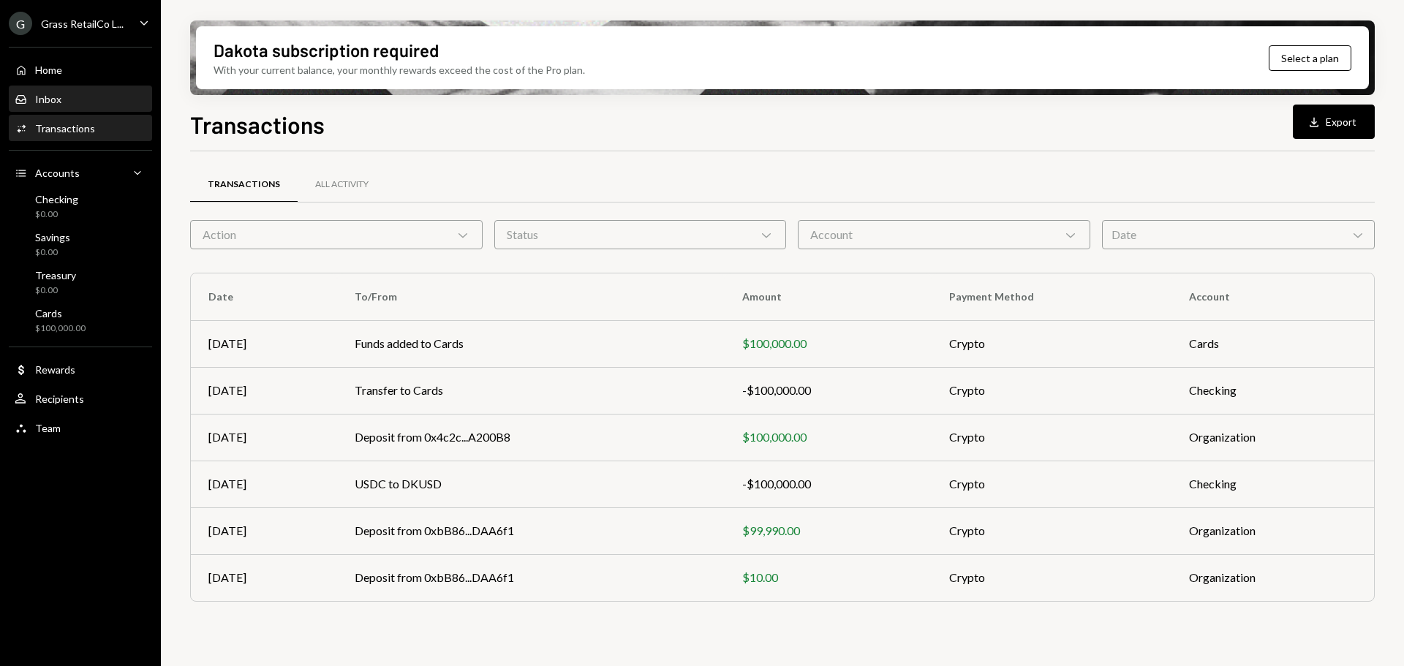
click at [71, 109] on div "Inbox Inbox" at bounding box center [81, 99] width 132 height 25
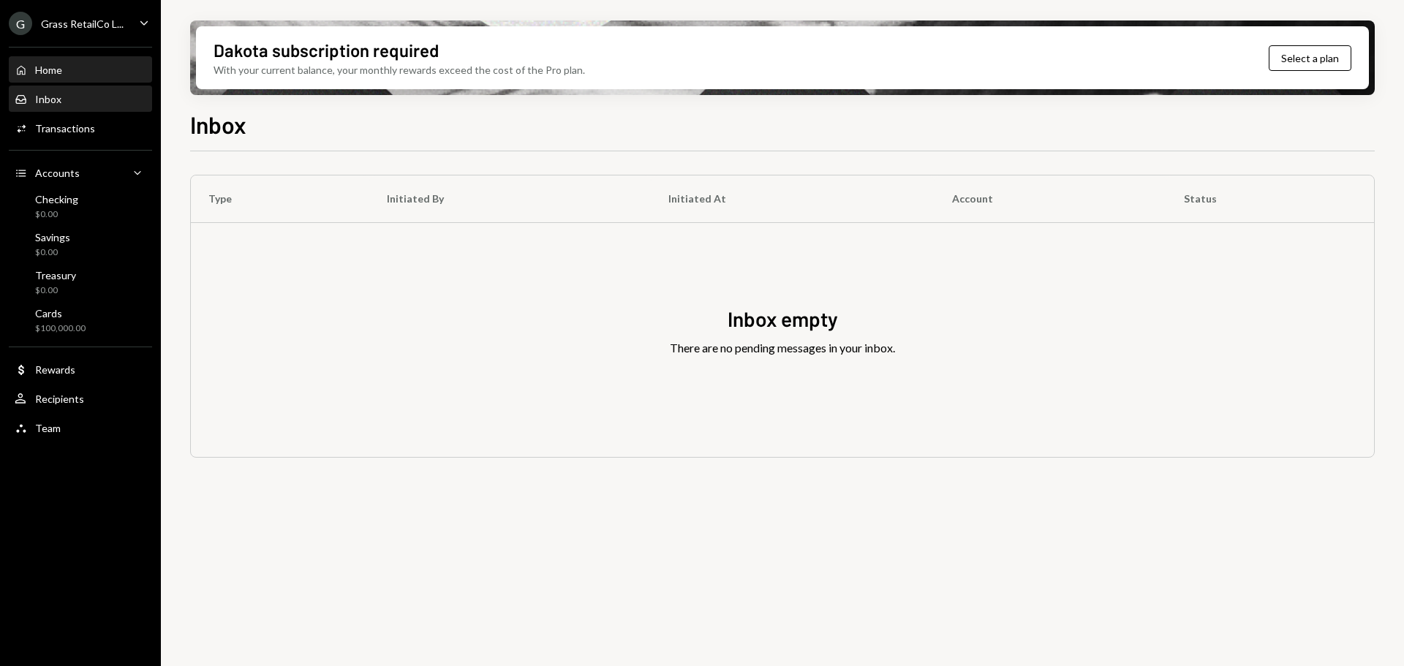
click at [75, 78] on div "Home Home" at bounding box center [81, 70] width 132 height 25
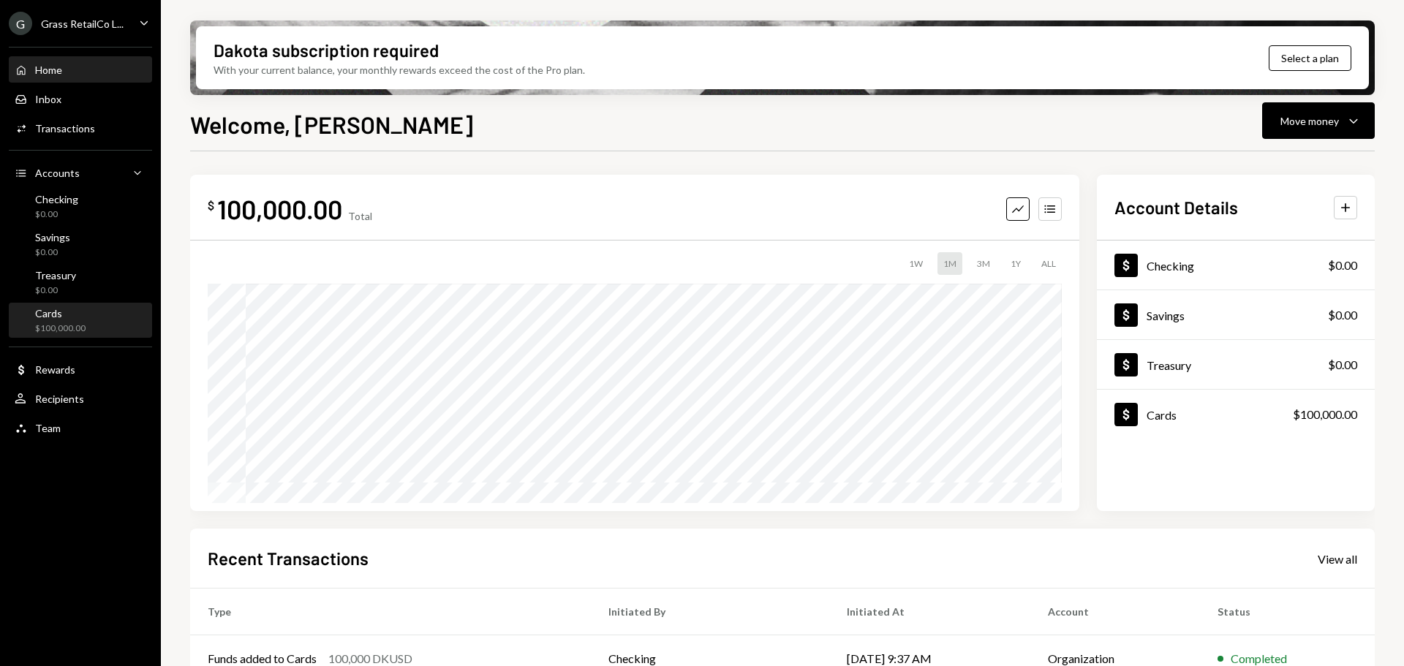
click at [56, 327] on div "$100,000.00" at bounding box center [60, 329] width 50 height 12
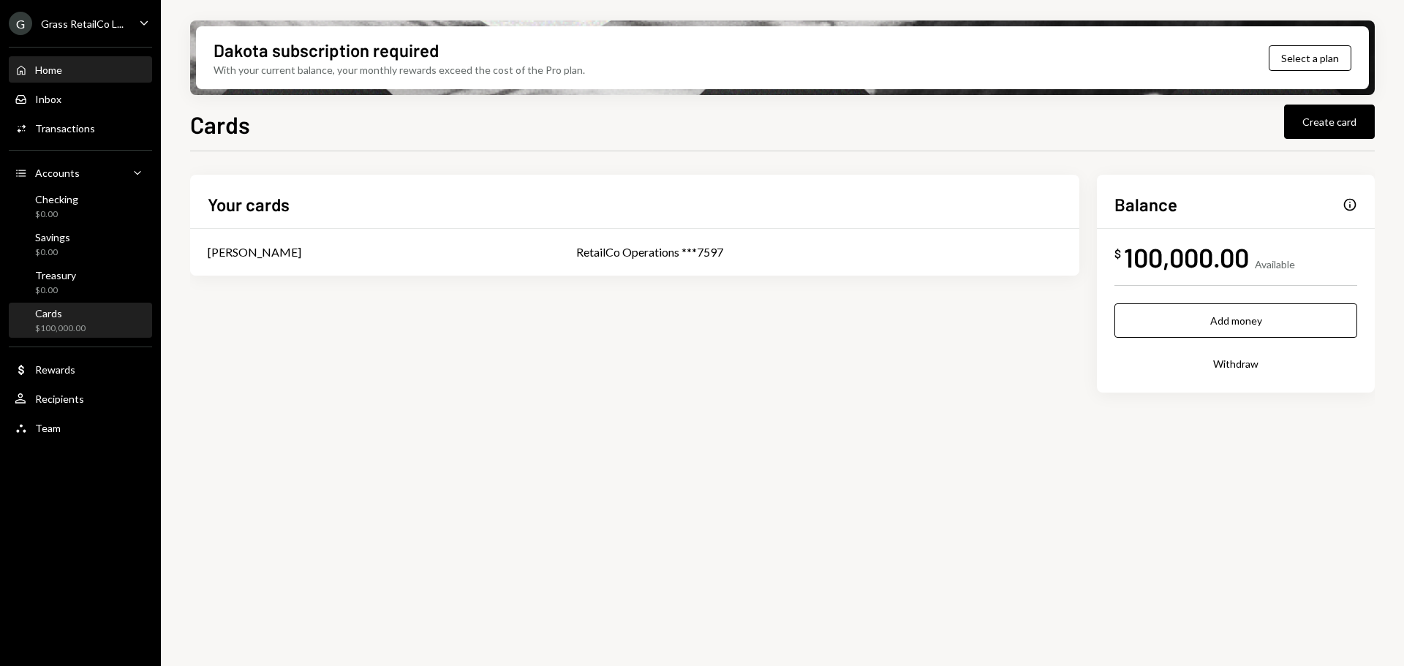
click at [37, 69] on div "Home" at bounding box center [48, 70] width 27 height 12
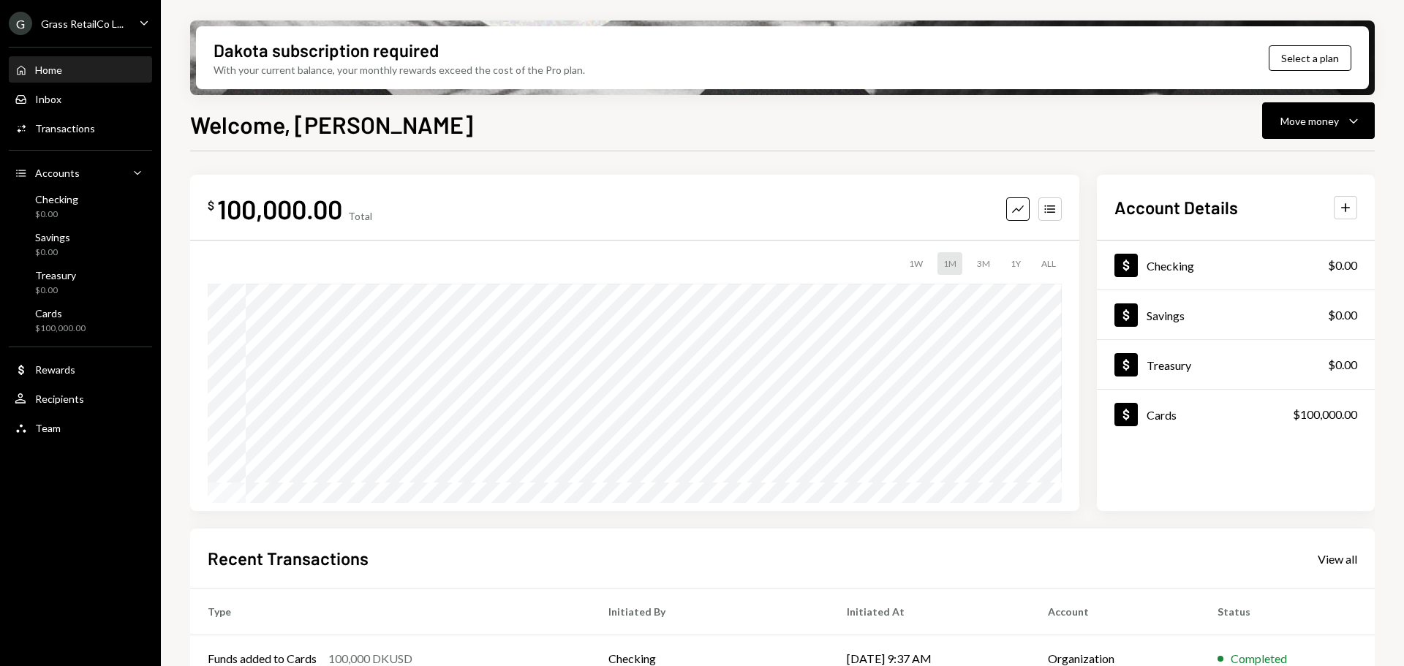
scroll to position [91, 0]
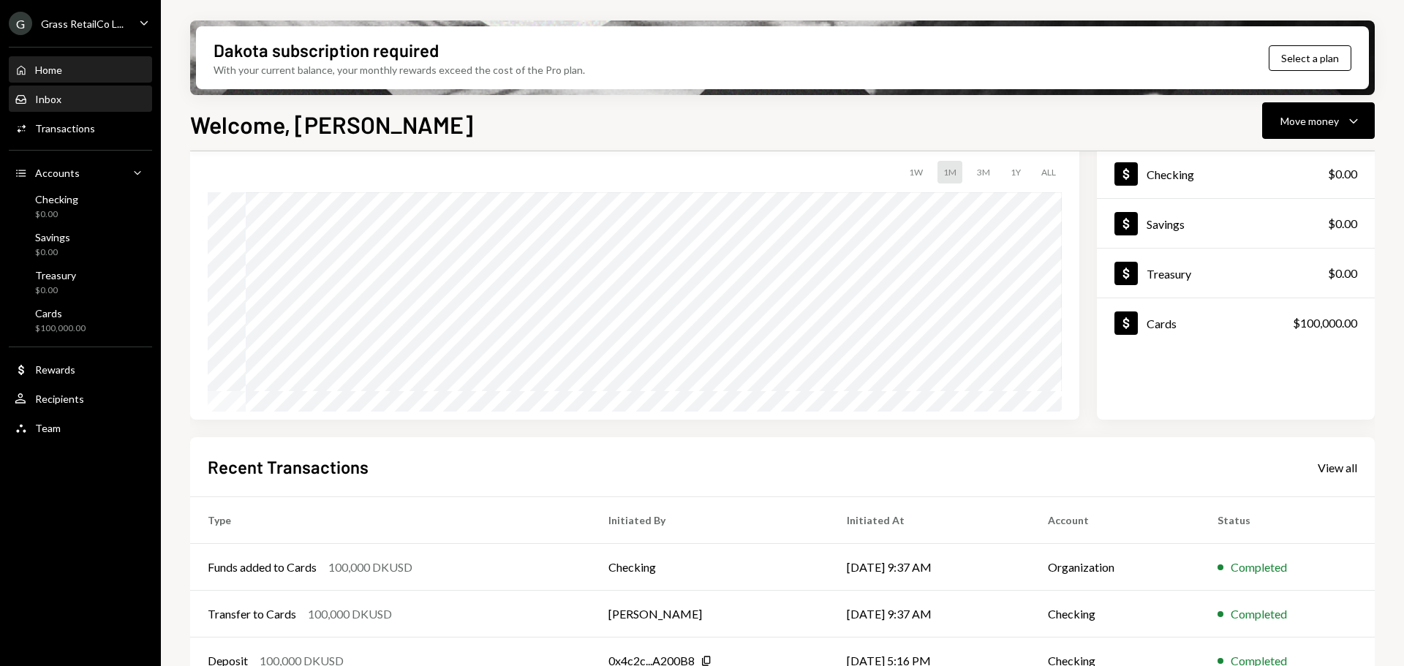
click at [57, 97] on div "Inbox" at bounding box center [48, 99] width 26 height 12
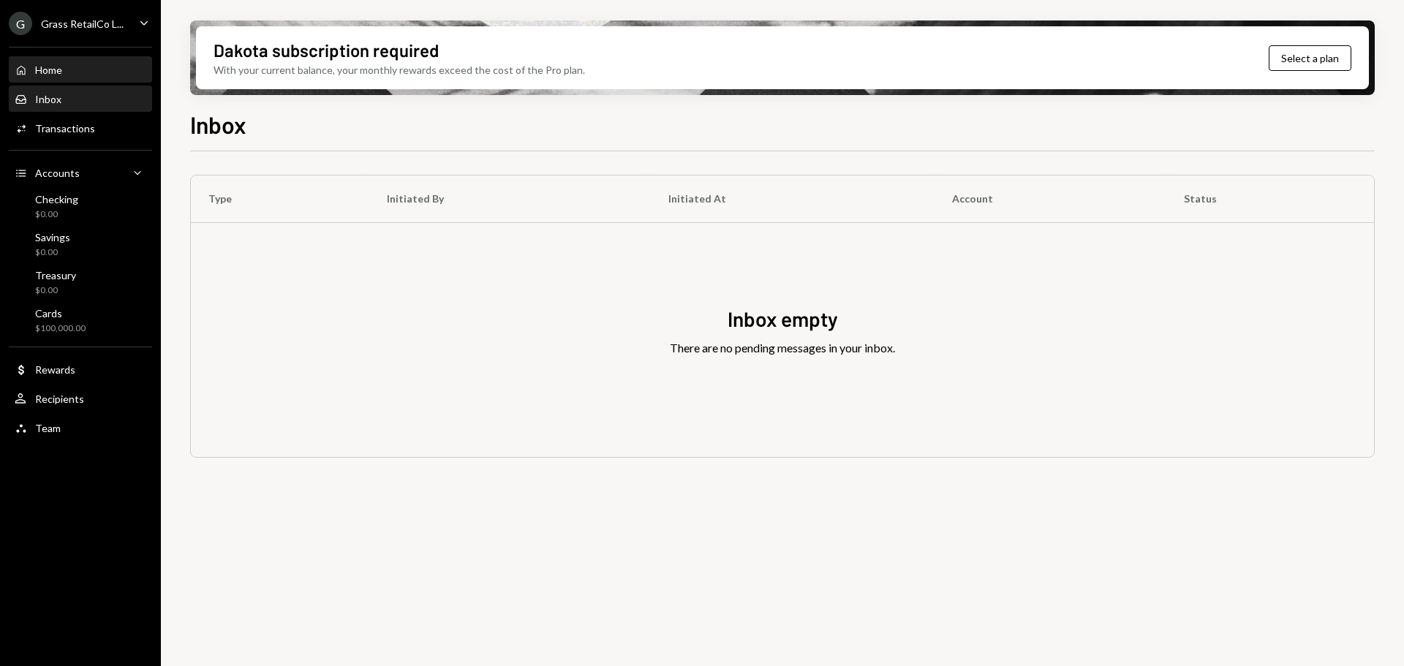
click at [52, 70] on div "Home" at bounding box center [48, 70] width 27 height 12
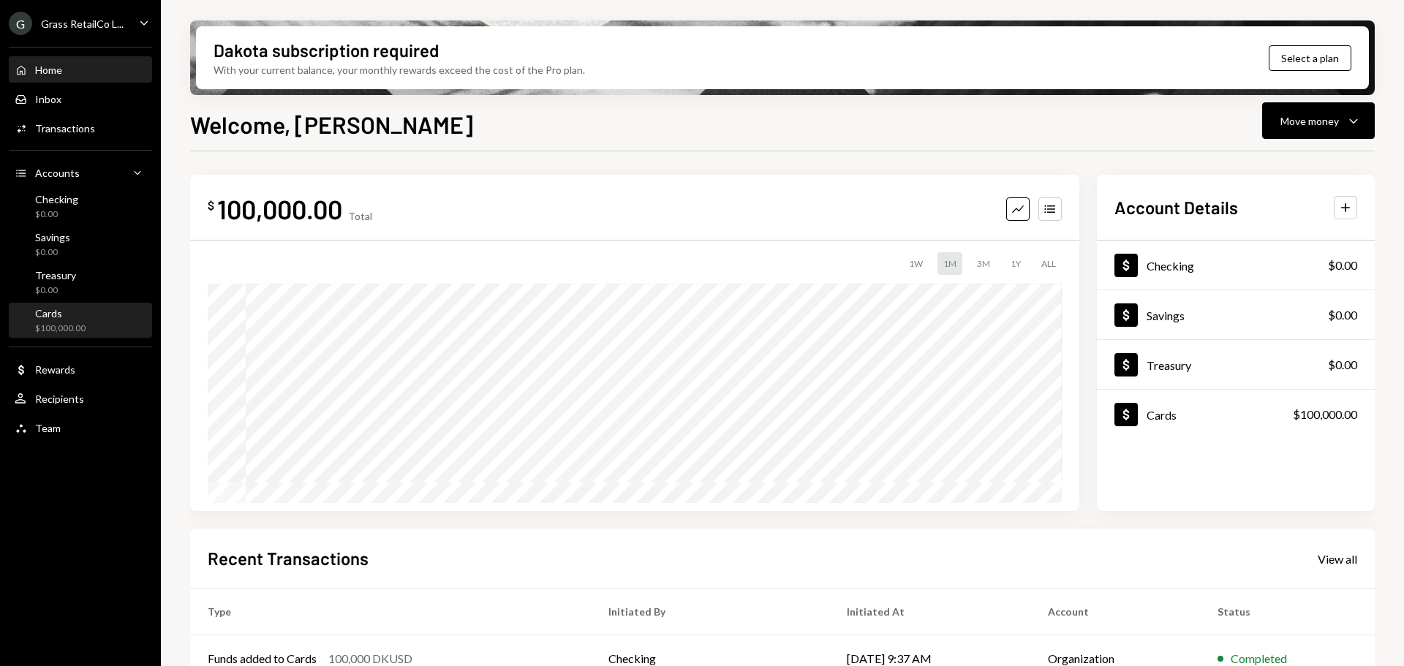
click at [88, 323] on div "Cards $100,000.00" at bounding box center [81, 321] width 132 height 28
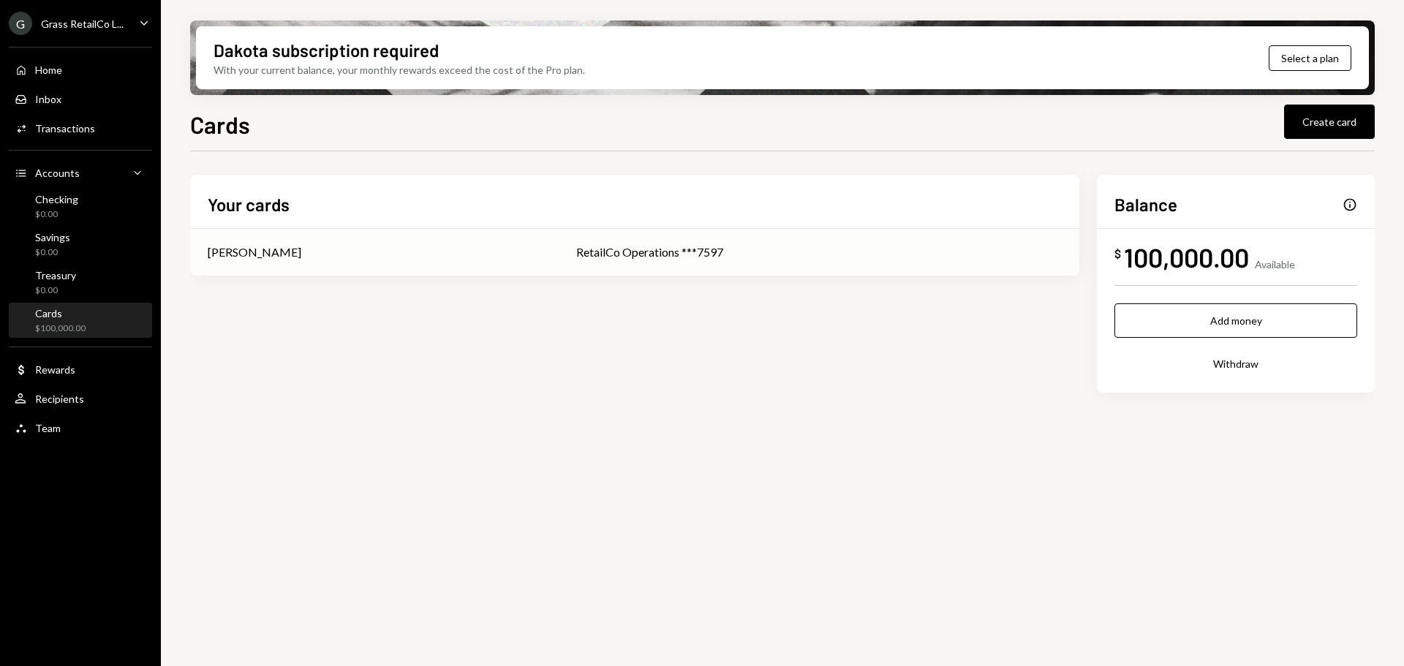
click at [627, 269] on td "RetailCo Operations ***7597" at bounding box center [819, 252] width 521 height 47
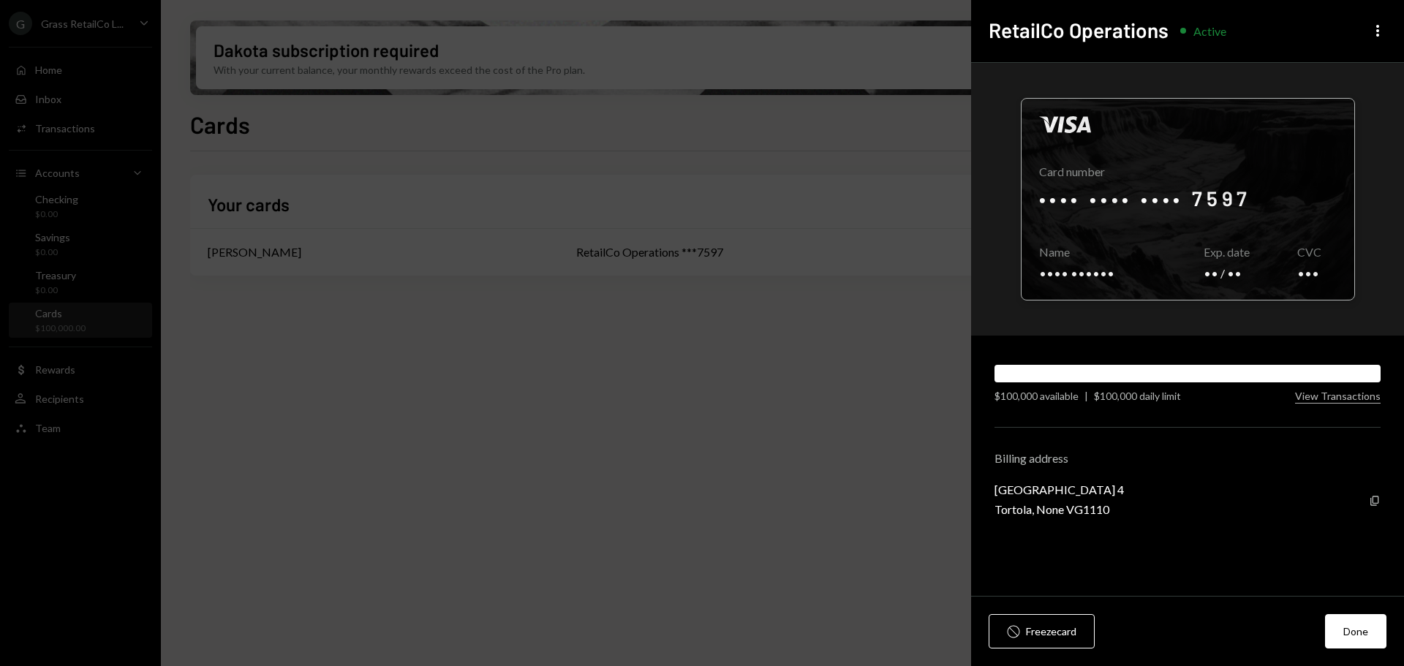
click at [1224, 202] on div at bounding box center [1188, 199] width 333 height 201
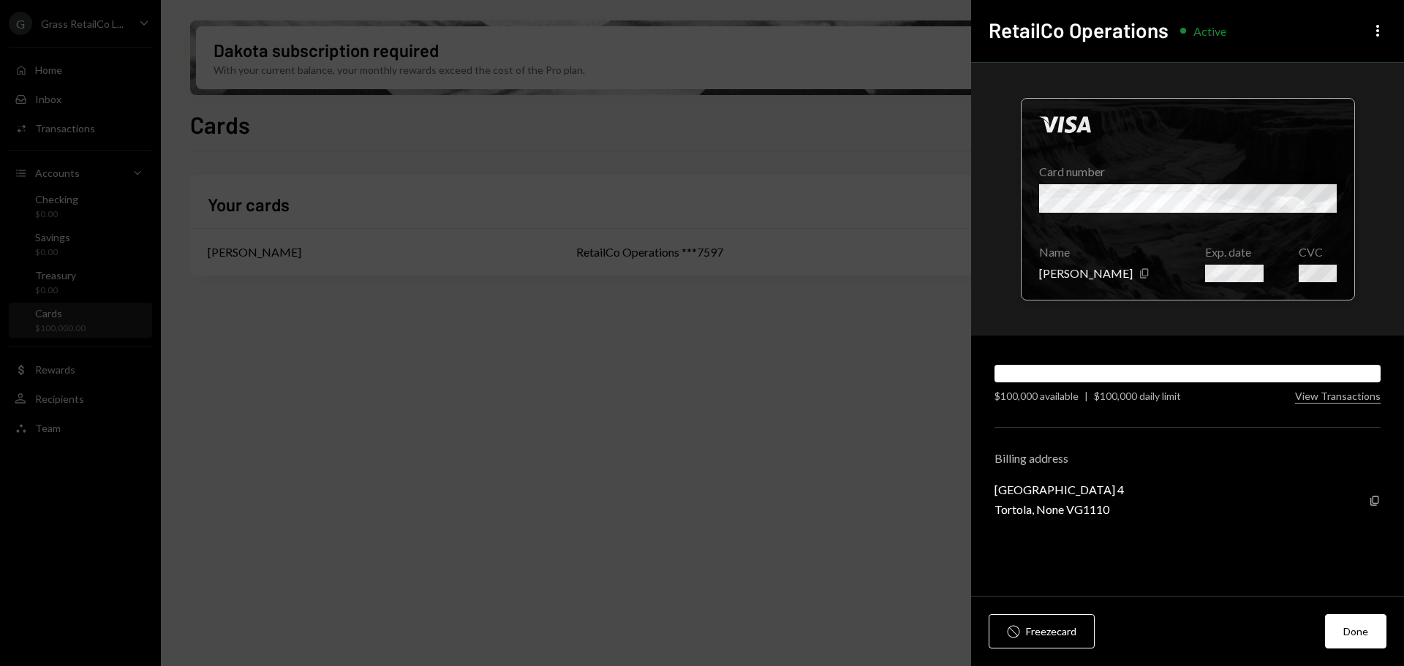
drag, startPoint x: 1224, startPoint y: 202, endPoint x: 1265, endPoint y: 200, distance: 41.0
click at [1265, 200] on div at bounding box center [1188, 199] width 333 height 201
